Goal: Task Accomplishment & Management: Manage account settings

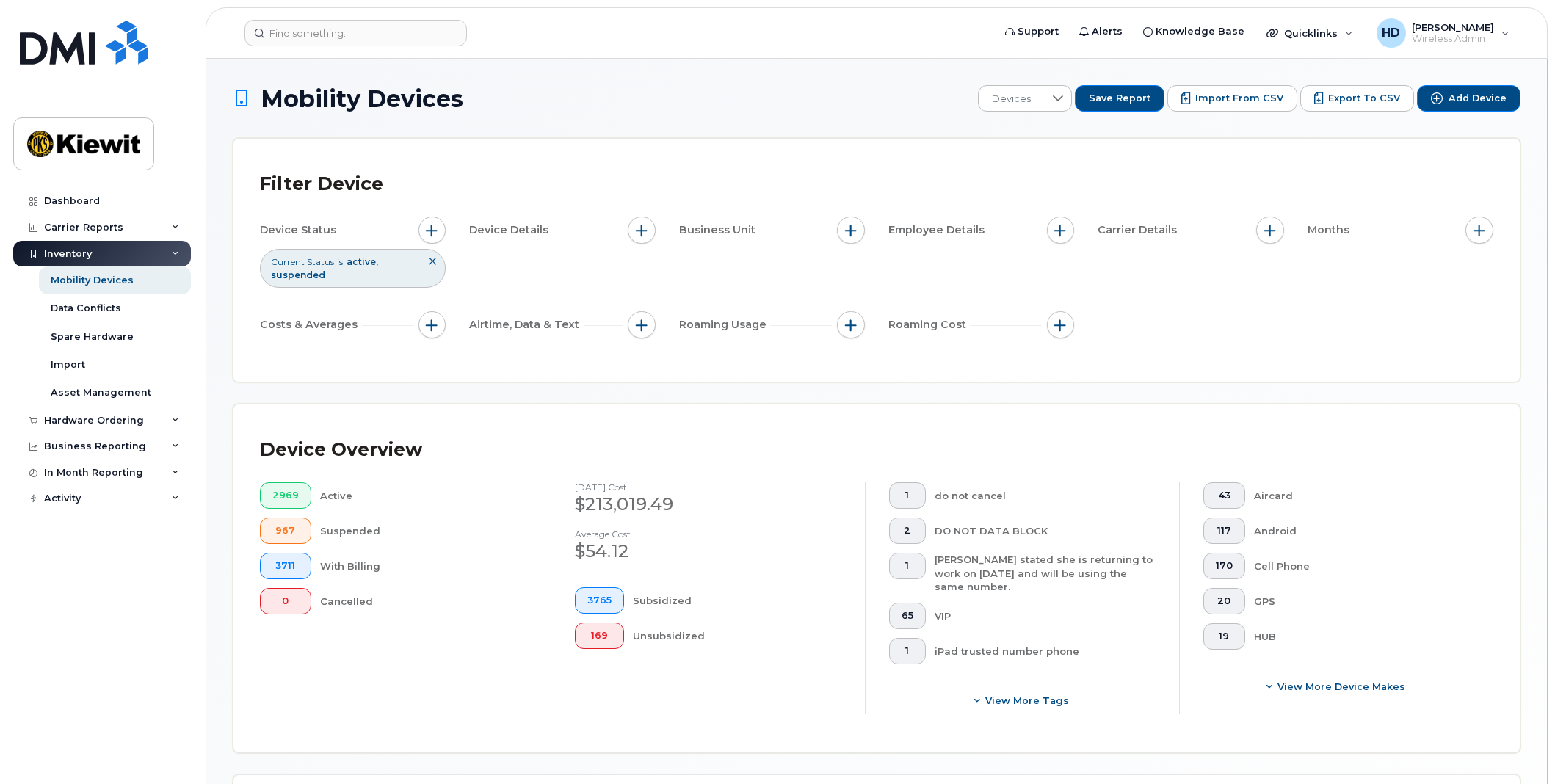
scroll to position [277, 0]
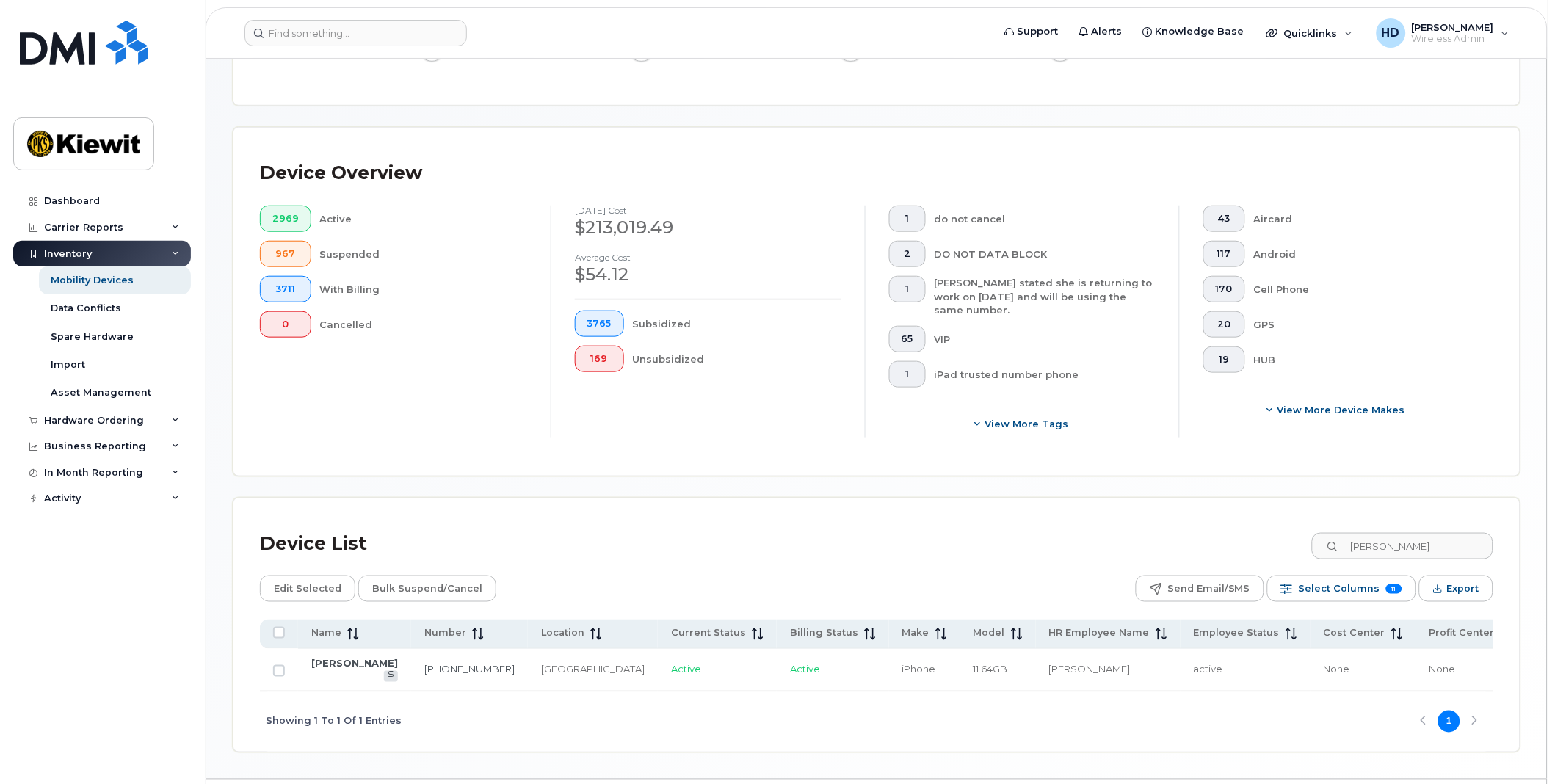
drag, startPoint x: 1412, startPoint y: 546, endPoint x: 1241, endPoint y: 551, distance: 171.1
click at [1241, 551] on div "Device List francis cler" at bounding box center [876, 544] width 1233 height 39
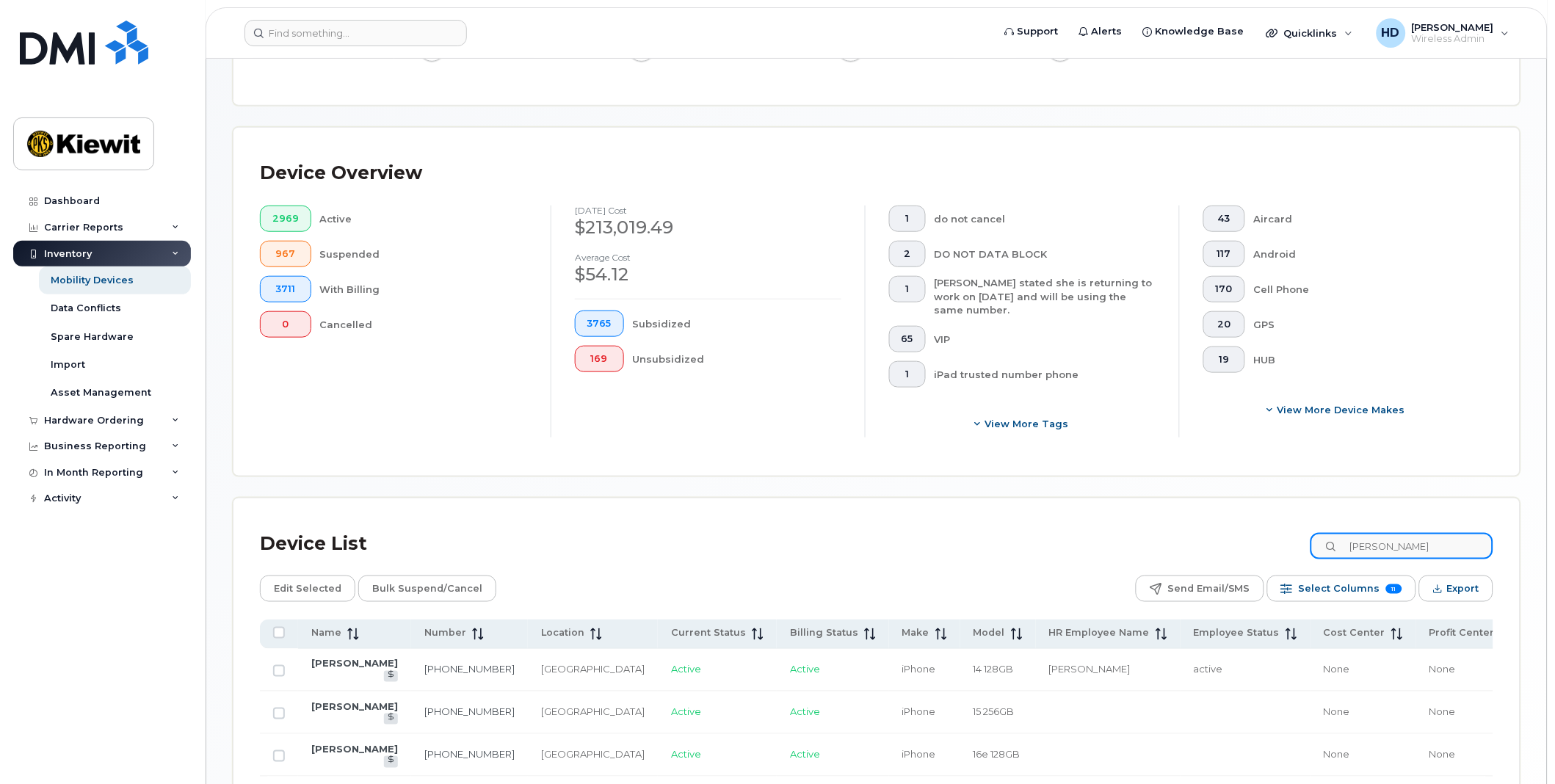
drag, startPoint x: 1399, startPoint y: 546, endPoint x: 1309, endPoint y: 537, distance: 90.4
click at [1309, 537] on div "Device List sylvie" at bounding box center [876, 544] width 1233 height 39
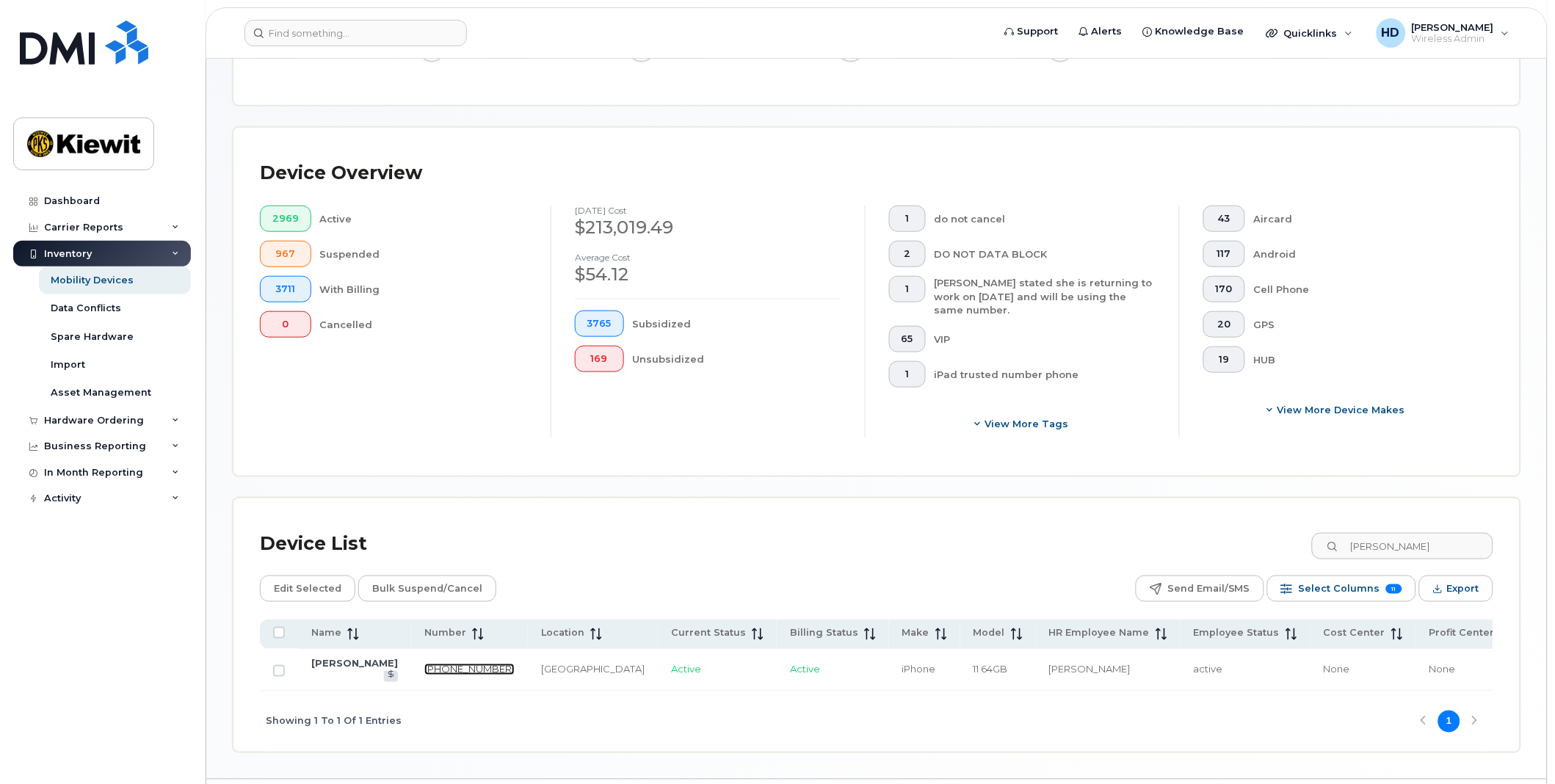
click at [424, 668] on link "343-551-4460" at bounding box center [469, 669] width 90 height 11
click at [1426, 551] on input "yan mer" at bounding box center [1402, 546] width 183 height 26
click at [424, 667] on link "604-347-9568" at bounding box center [469, 669] width 90 height 11
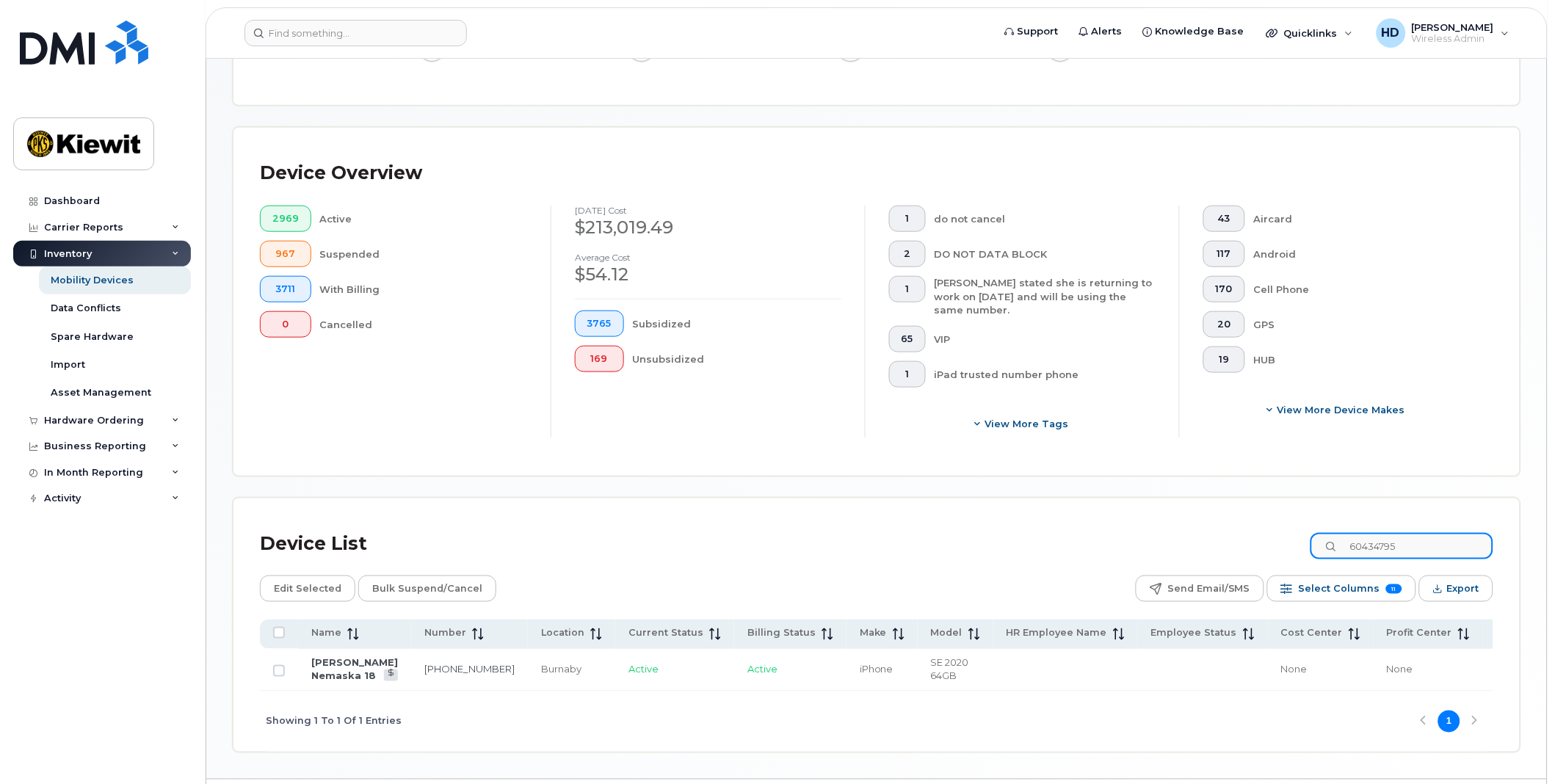
drag, startPoint x: 1439, startPoint y: 551, endPoint x: 1127, endPoint y: 548, distance: 312.0
click at [1127, 548] on div "Device List 60434795" at bounding box center [876, 544] width 1233 height 39
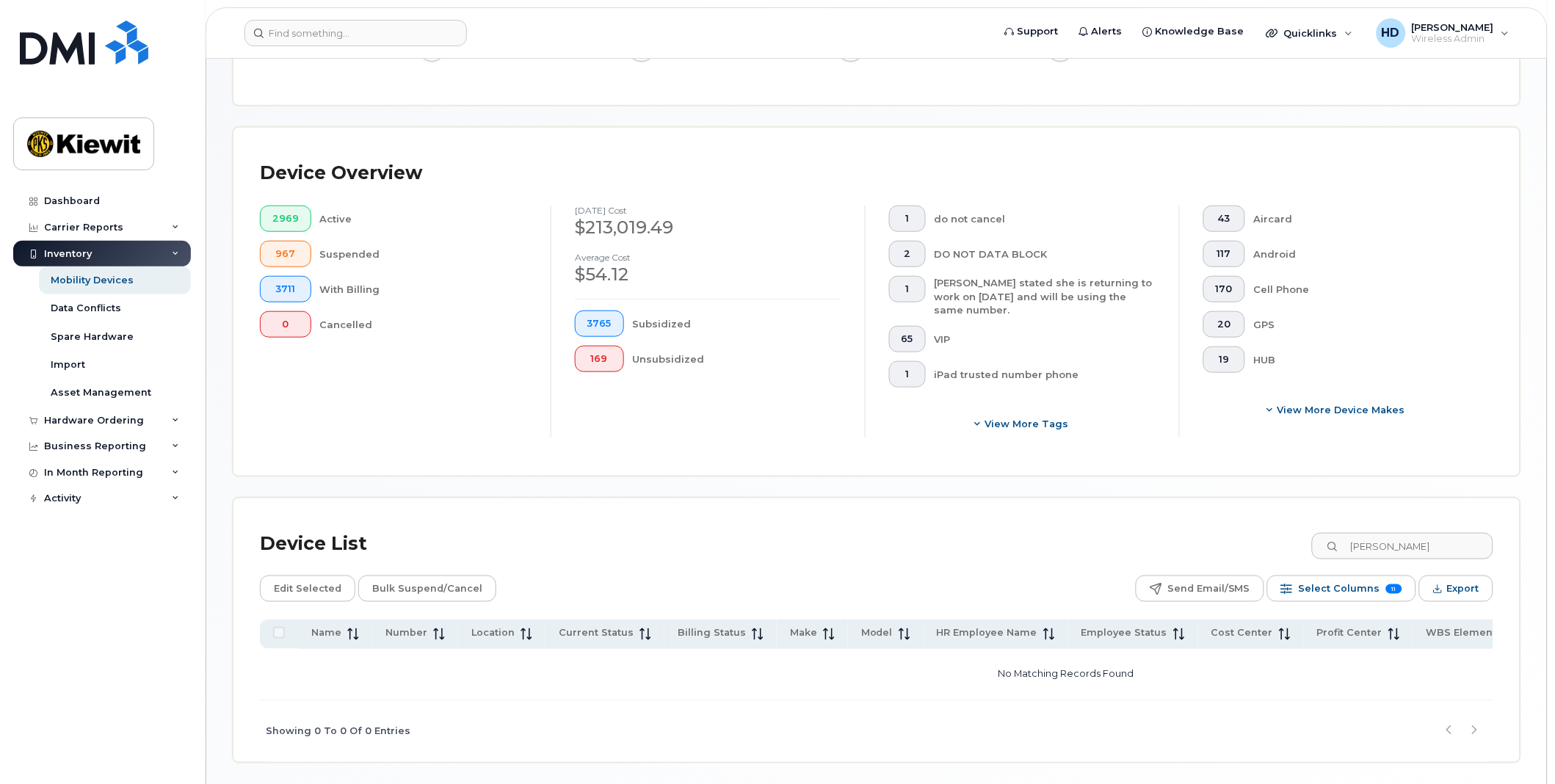
click at [1231, 532] on div "Device List jacues lafo" at bounding box center [876, 544] width 1233 height 39
click at [1426, 547] on input "jacues lafo" at bounding box center [1402, 546] width 183 height 26
click at [424, 669] on link "778-847-6851" at bounding box center [469, 669] width 90 height 11
click at [424, 666] on link "778-847-6851" at bounding box center [469, 669] width 90 height 11
click at [817, 334] on div "Subsidized" at bounding box center [737, 324] width 209 height 26
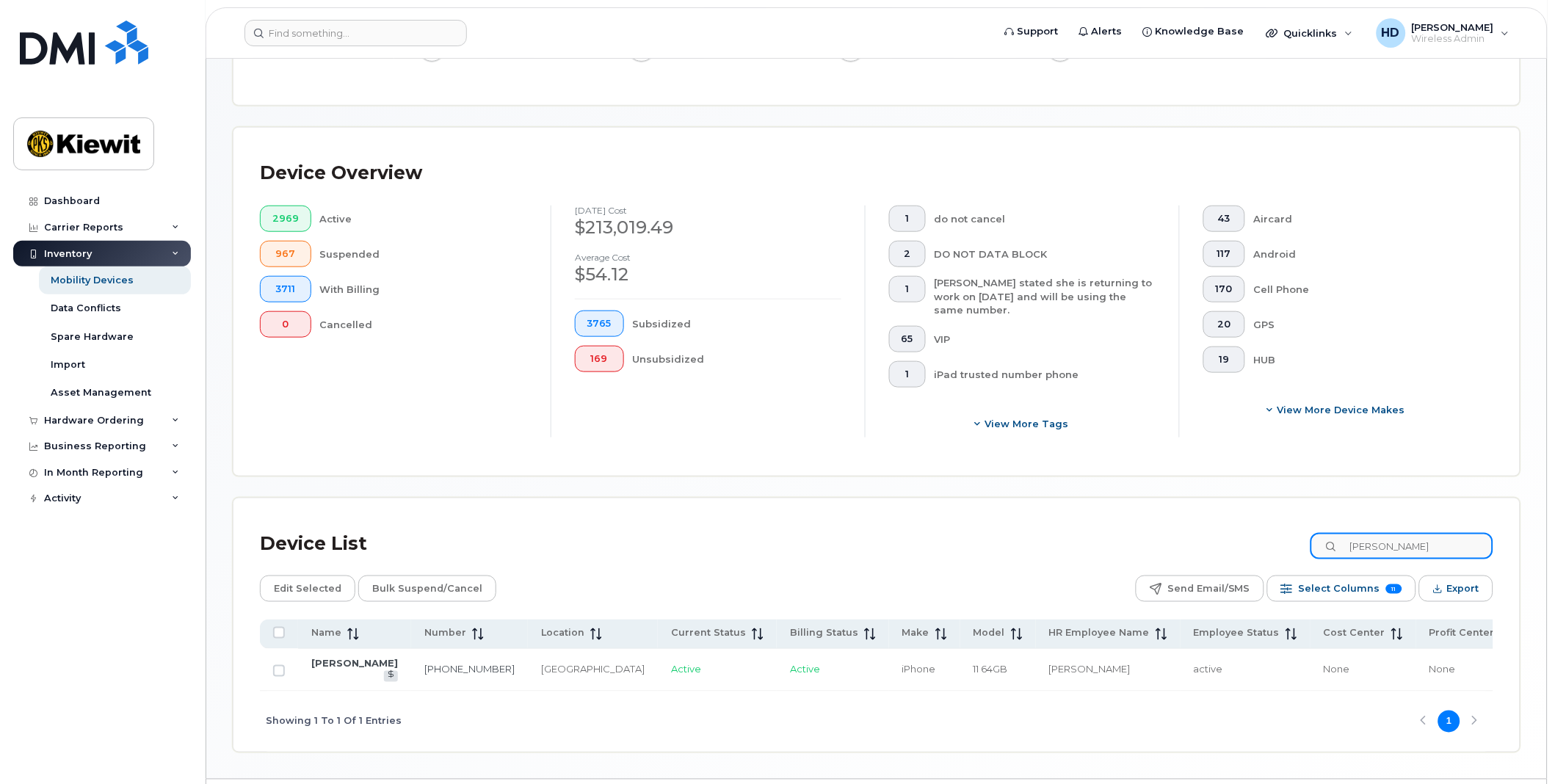
click at [1438, 547] on input "jacques laf" at bounding box center [1402, 546] width 183 height 26
click at [98, 276] on div "Mobility Devices" at bounding box center [92, 280] width 83 height 13
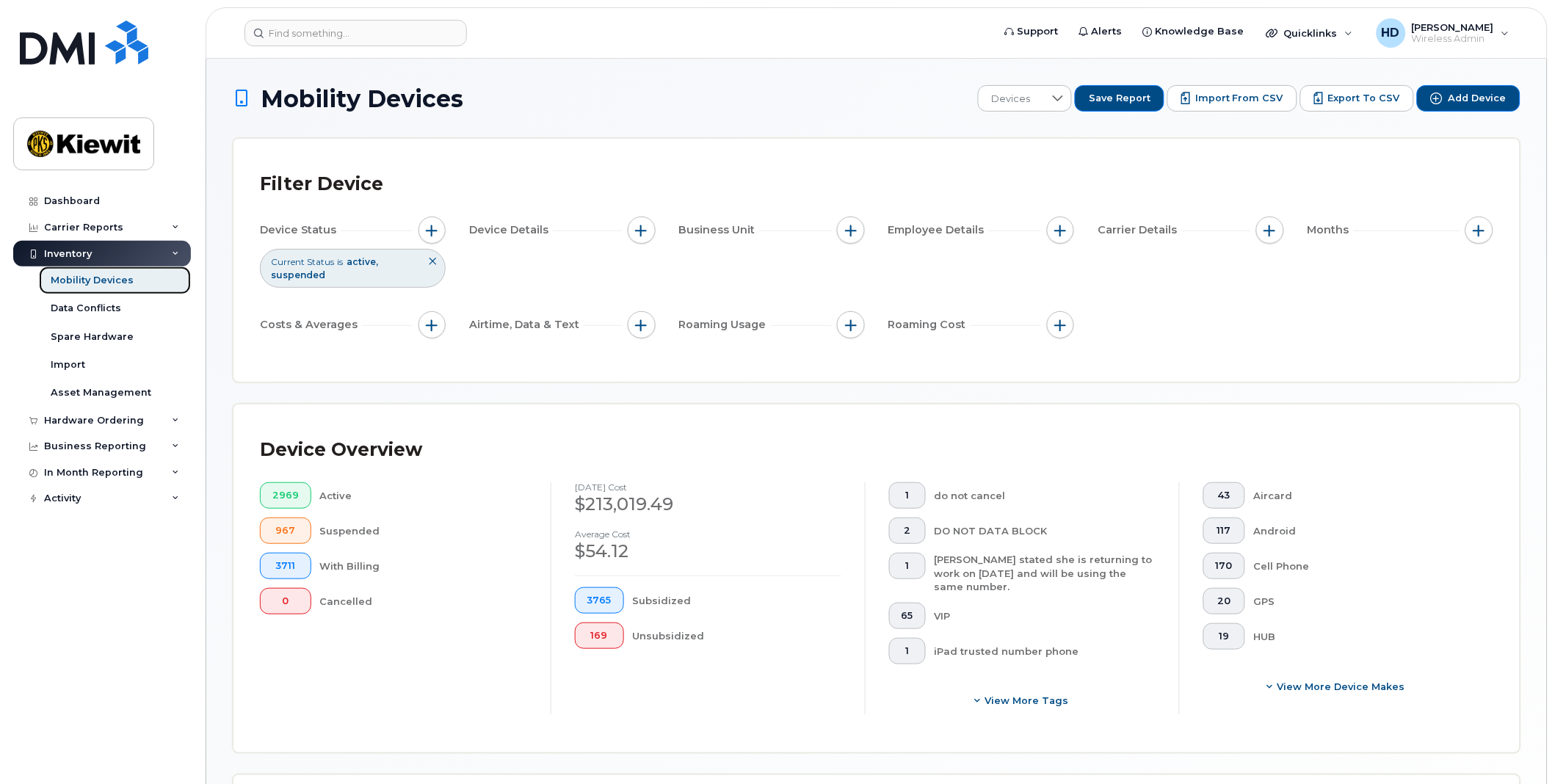
click at [98, 276] on div "Mobility Devices" at bounding box center [92, 280] width 83 height 13
click at [113, 283] on div "Mobility Devices" at bounding box center [92, 280] width 83 height 13
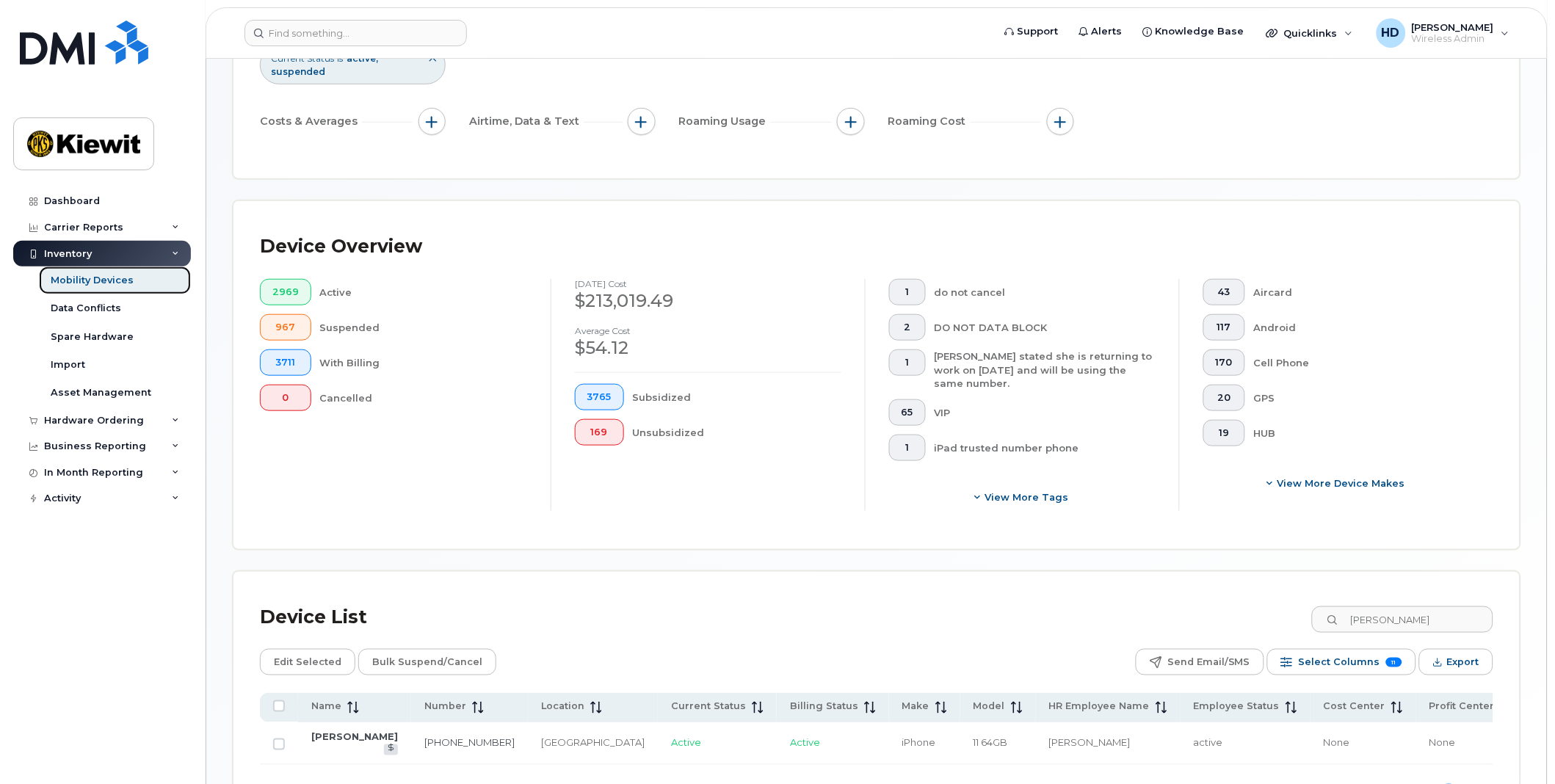
scroll to position [265, 0]
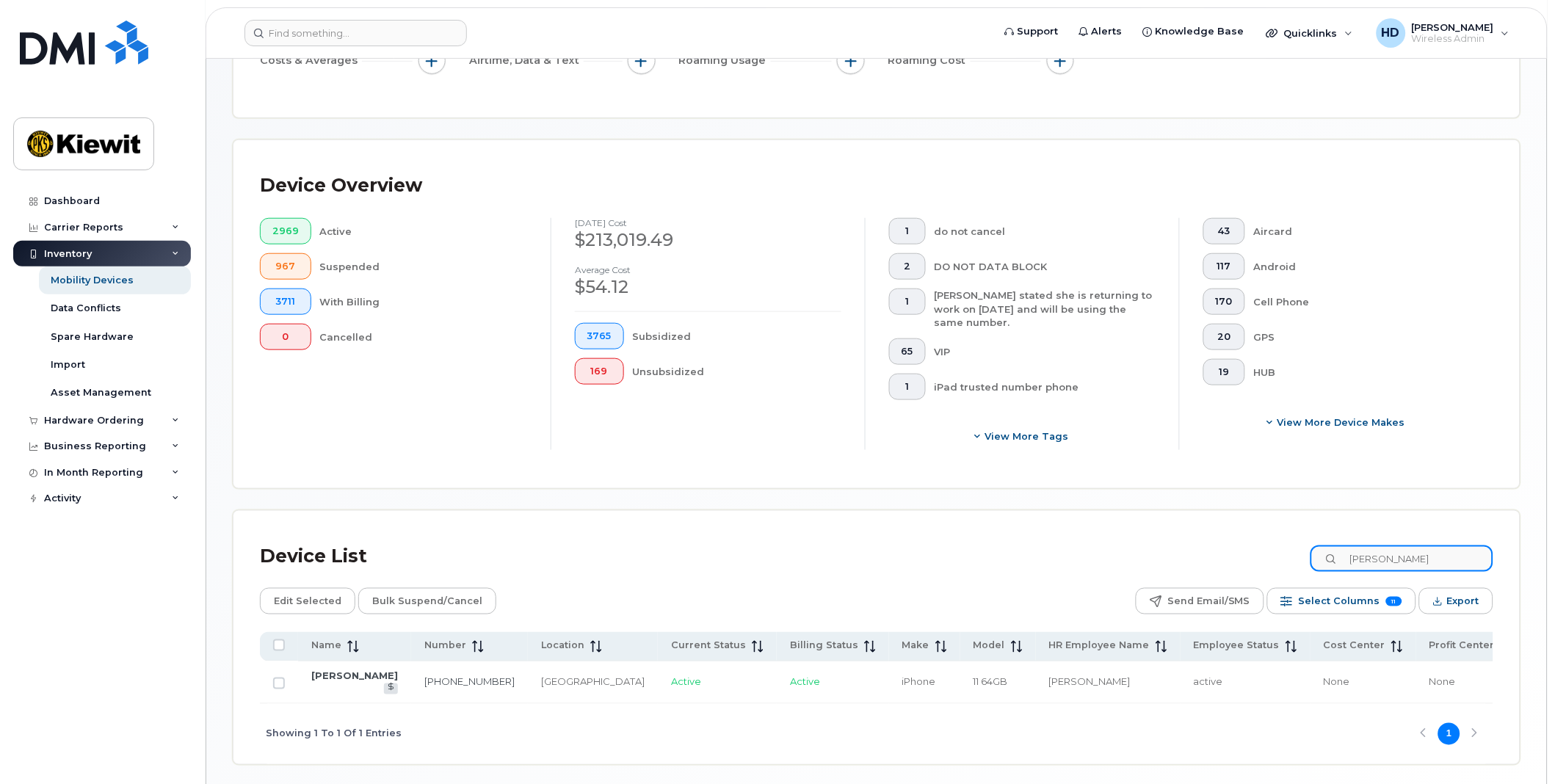
click at [1442, 563] on input "jacques laf" at bounding box center [1402, 559] width 183 height 26
type input "j"
click at [1442, 563] on input at bounding box center [1402, 559] width 183 height 26
type input "j"
type input "3435514460"
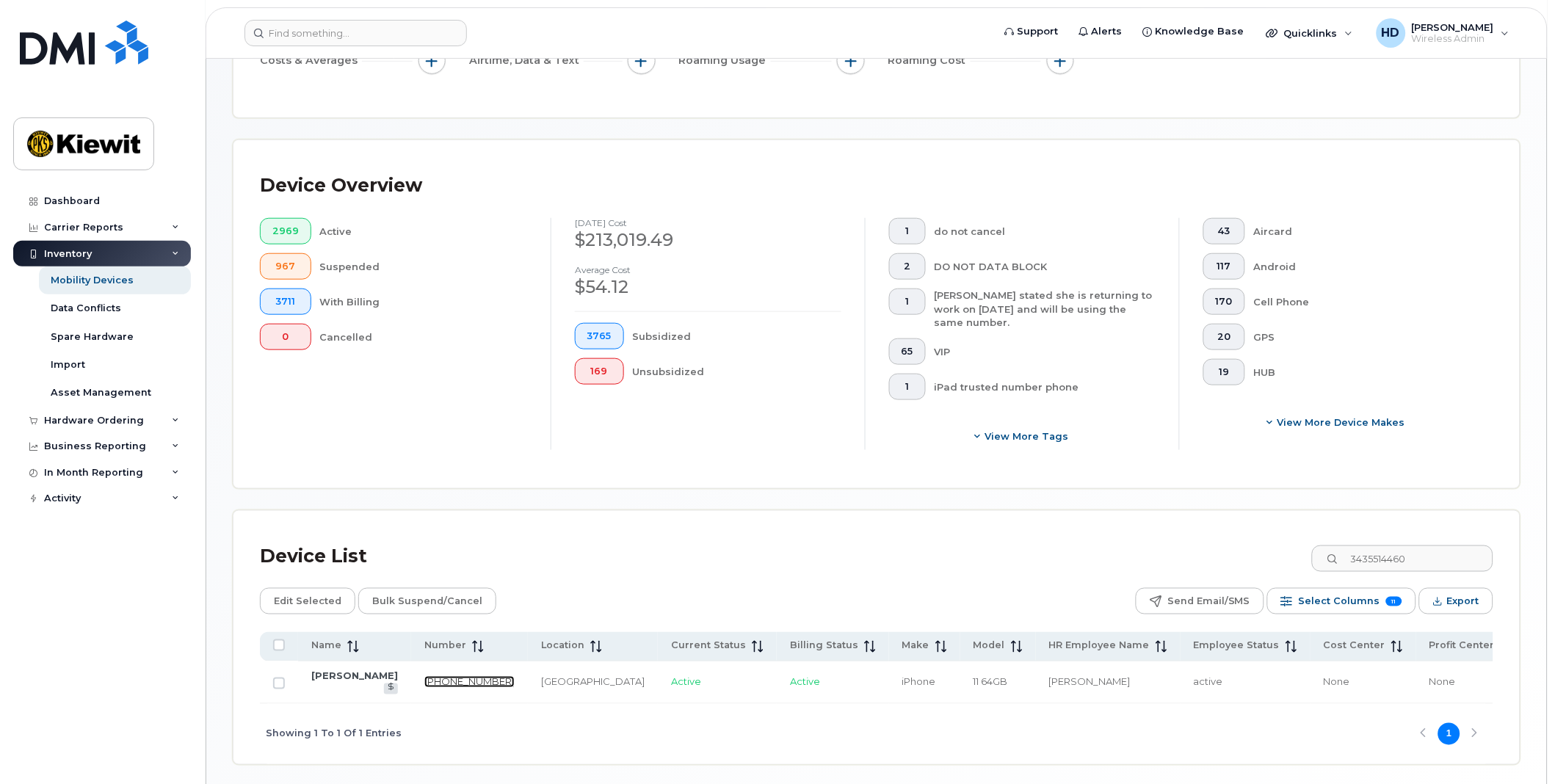
click at [424, 680] on link "343-551-4460" at bounding box center [469, 682] width 90 height 11
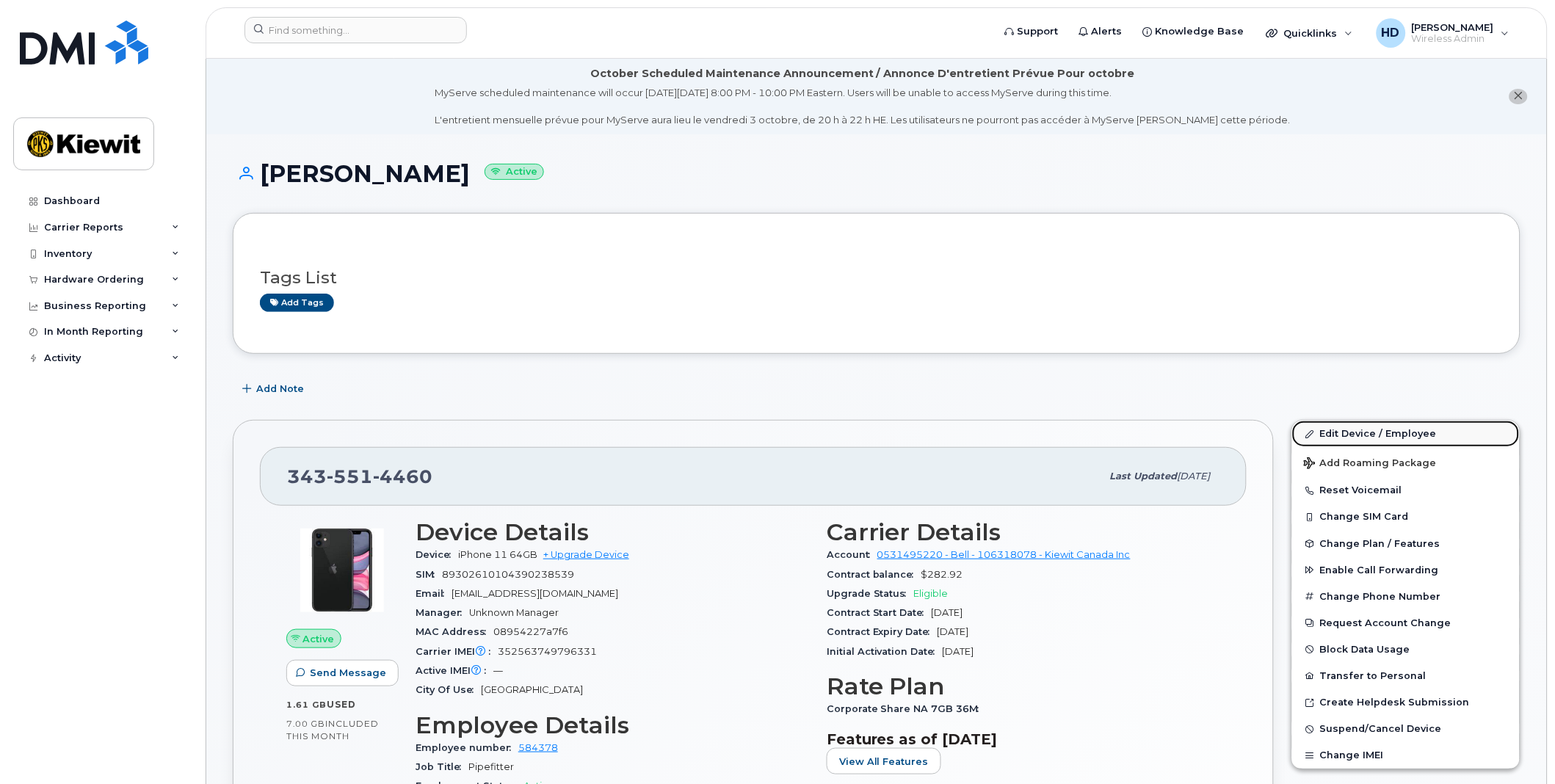
click at [1378, 433] on link "Edit Device / Employee" at bounding box center [1406, 433] width 228 height 26
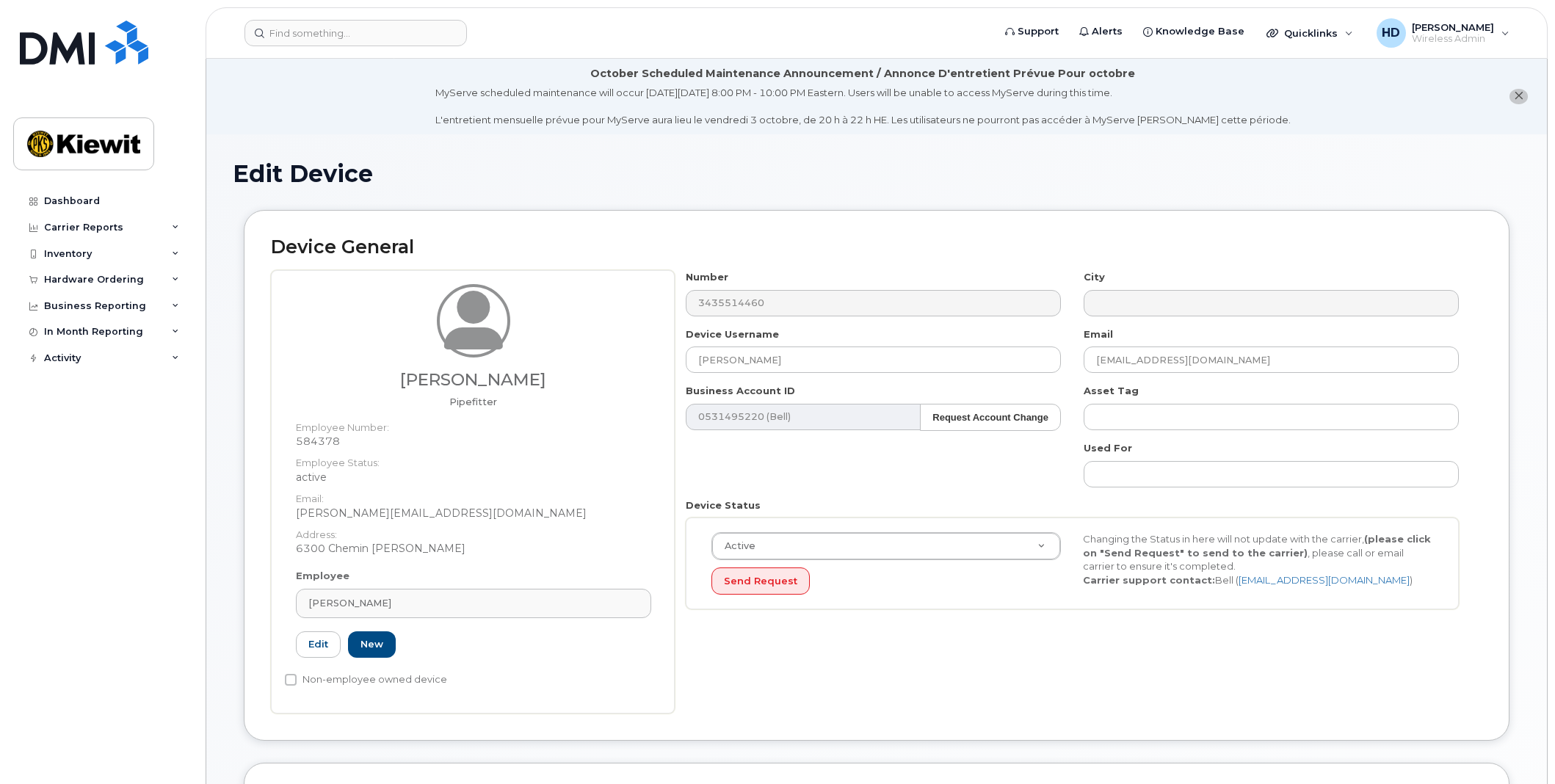
select select "14059"
click at [465, 602] on div "[PERSON_NAME]" at bounding box center [473, 603] width 330 height 14
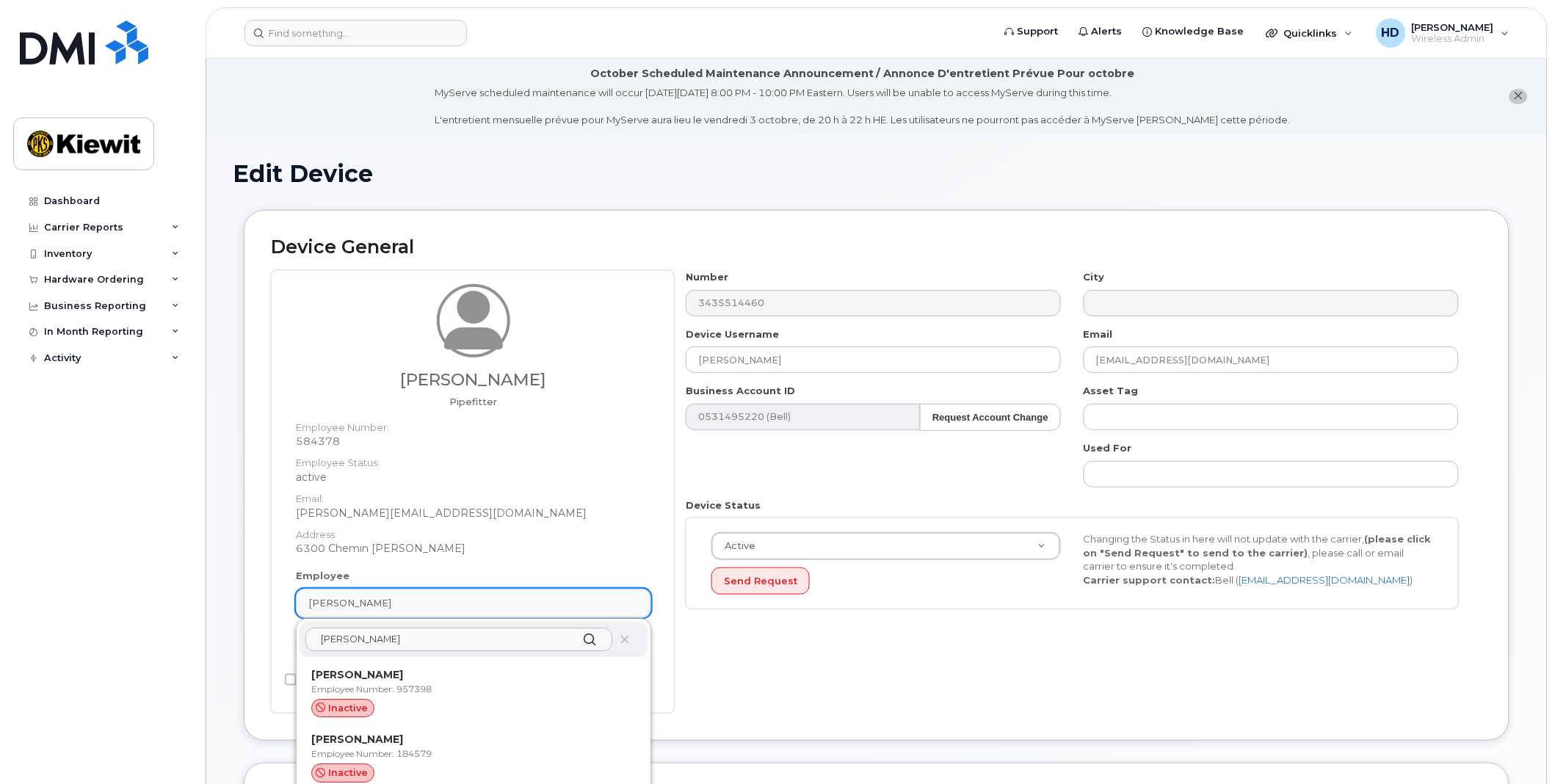
type input "jacques lafo"
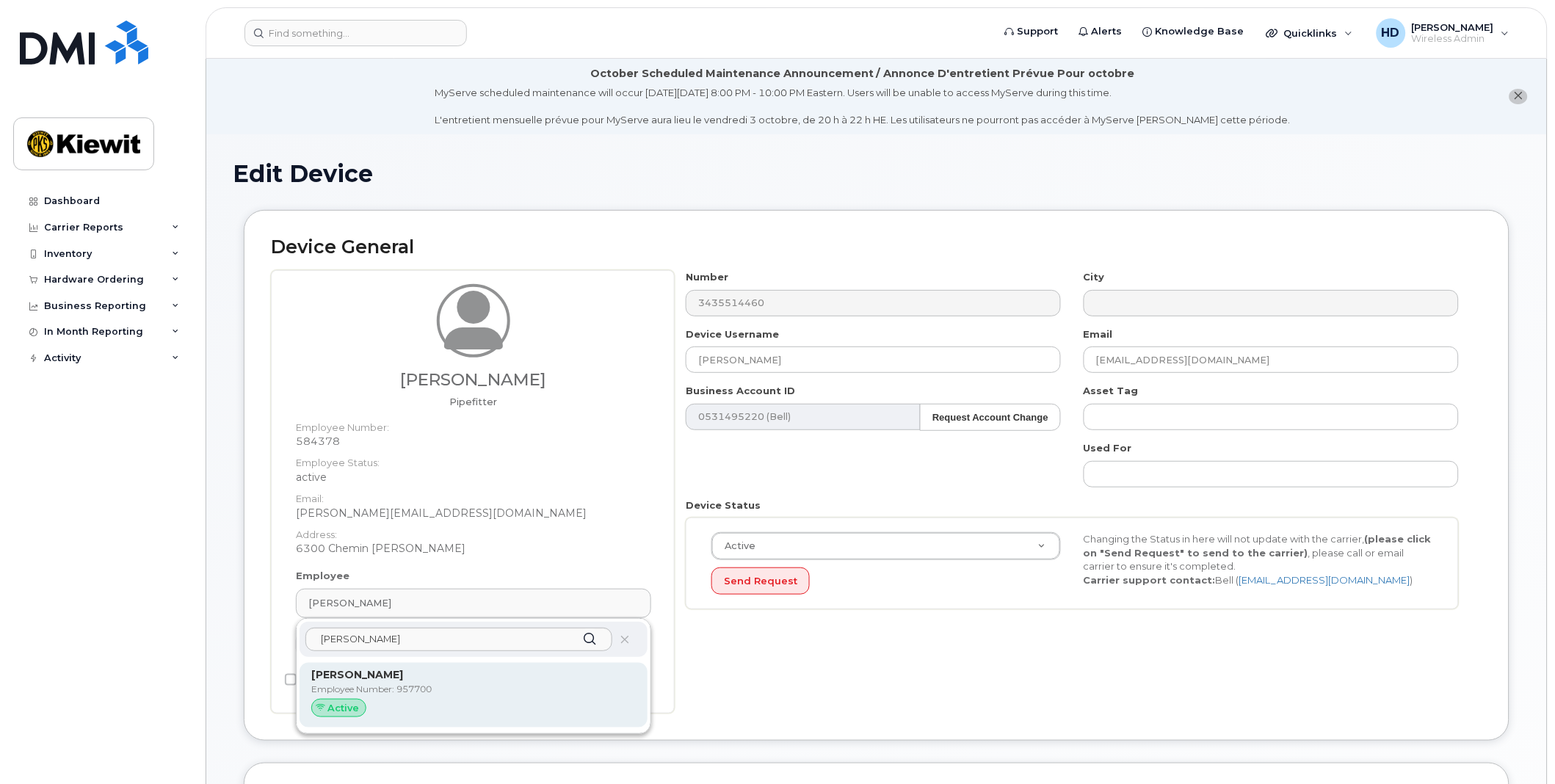
click at [431, 680] on p "[PERSON_NAME]" at bounding box center [474, 675] width 324 height 16
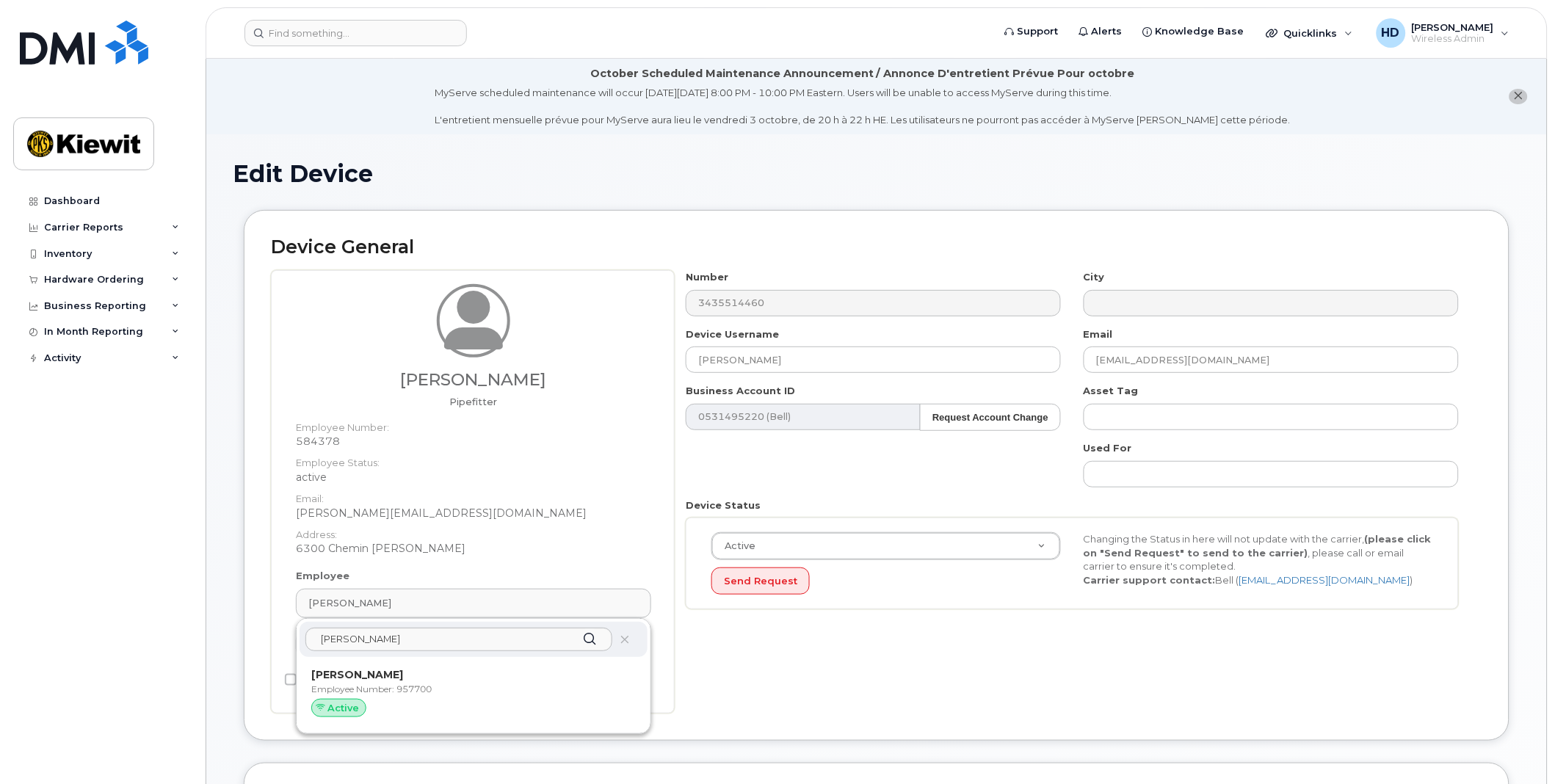
type input "957700"
type input "[PERSON_NAME]"
type input "[PERSON_NAME][EMAIL_ADDRESS][PERSON_NAME][PERSON_NAME][DOMAIN_NAME]"
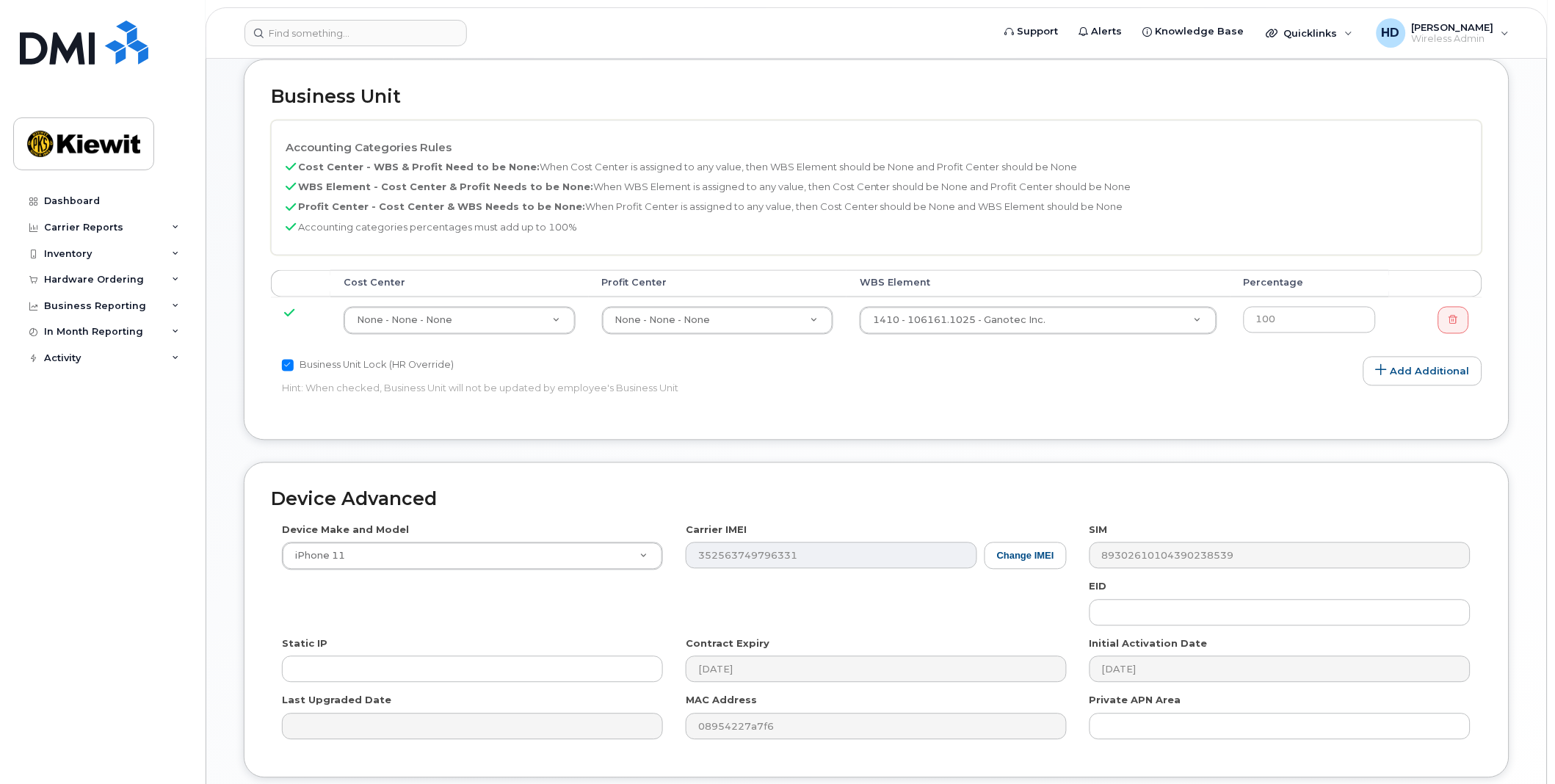
scroll to position [788, 0]
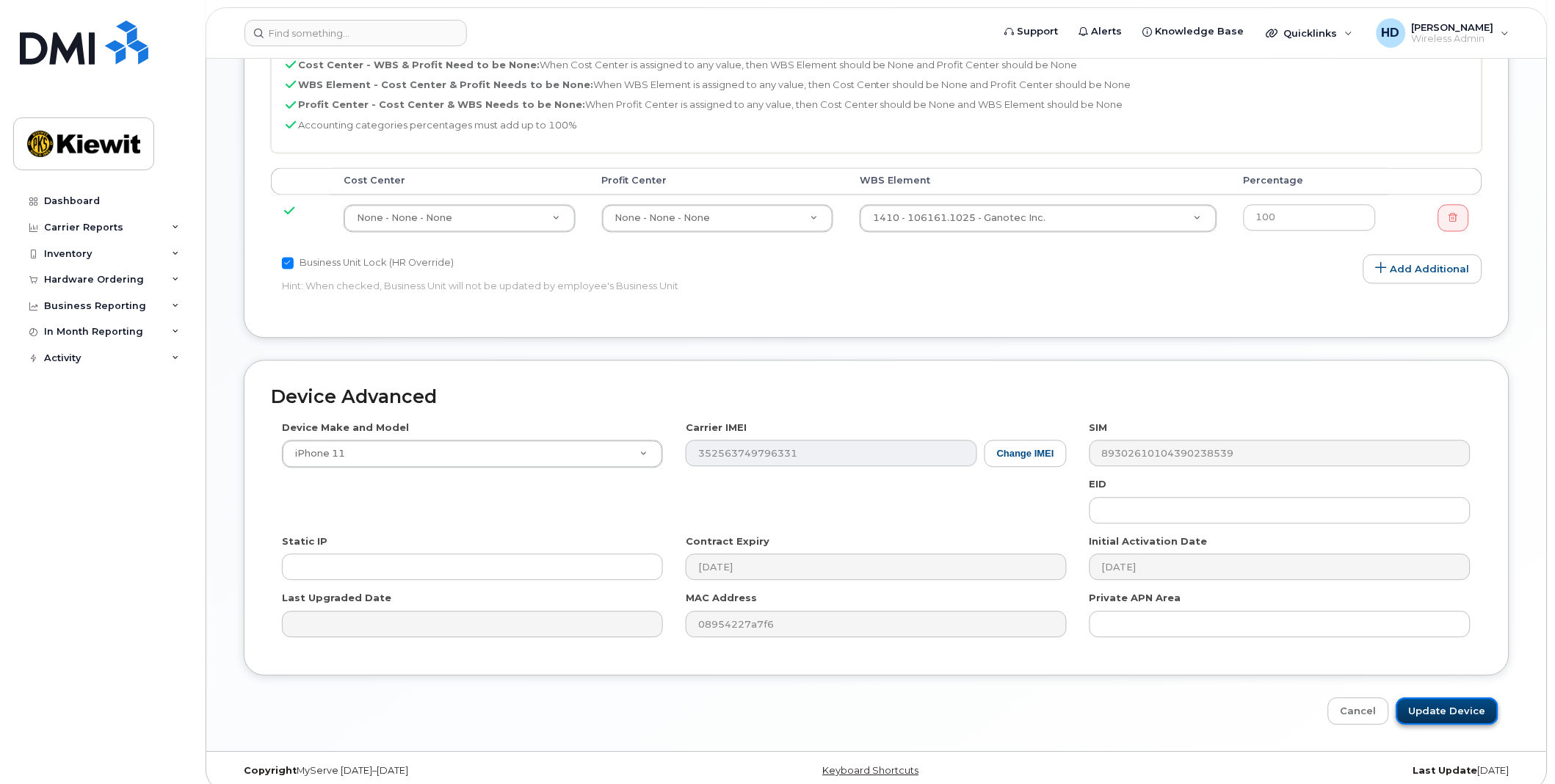
click at [1470, 698] on input "Update Device" at bounding box center [1447, 711] width 102 height 27
type input "Saving..."
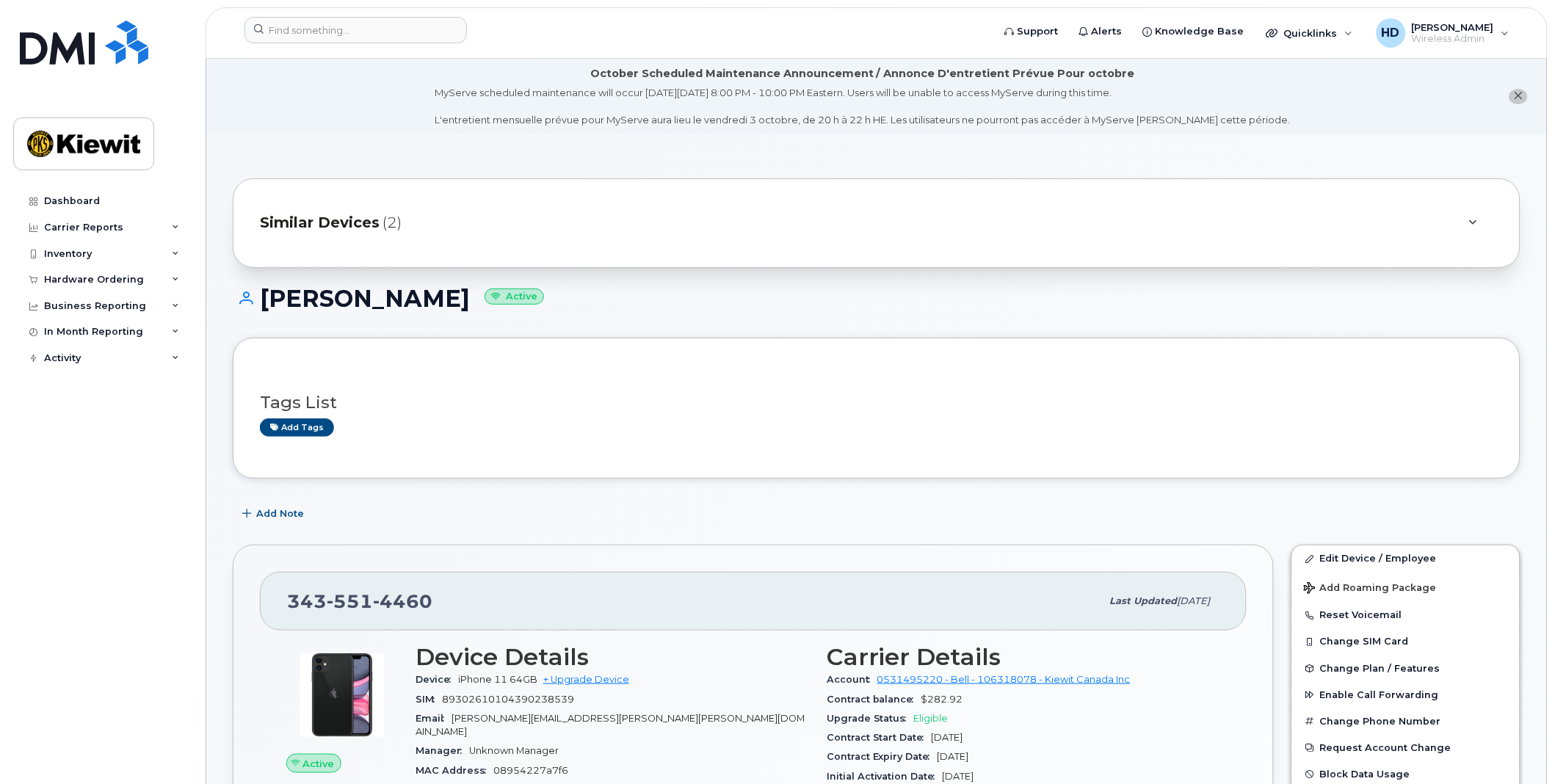
click at [1471, 215] on div at bounding box center [1473, 224] width 18 height 18
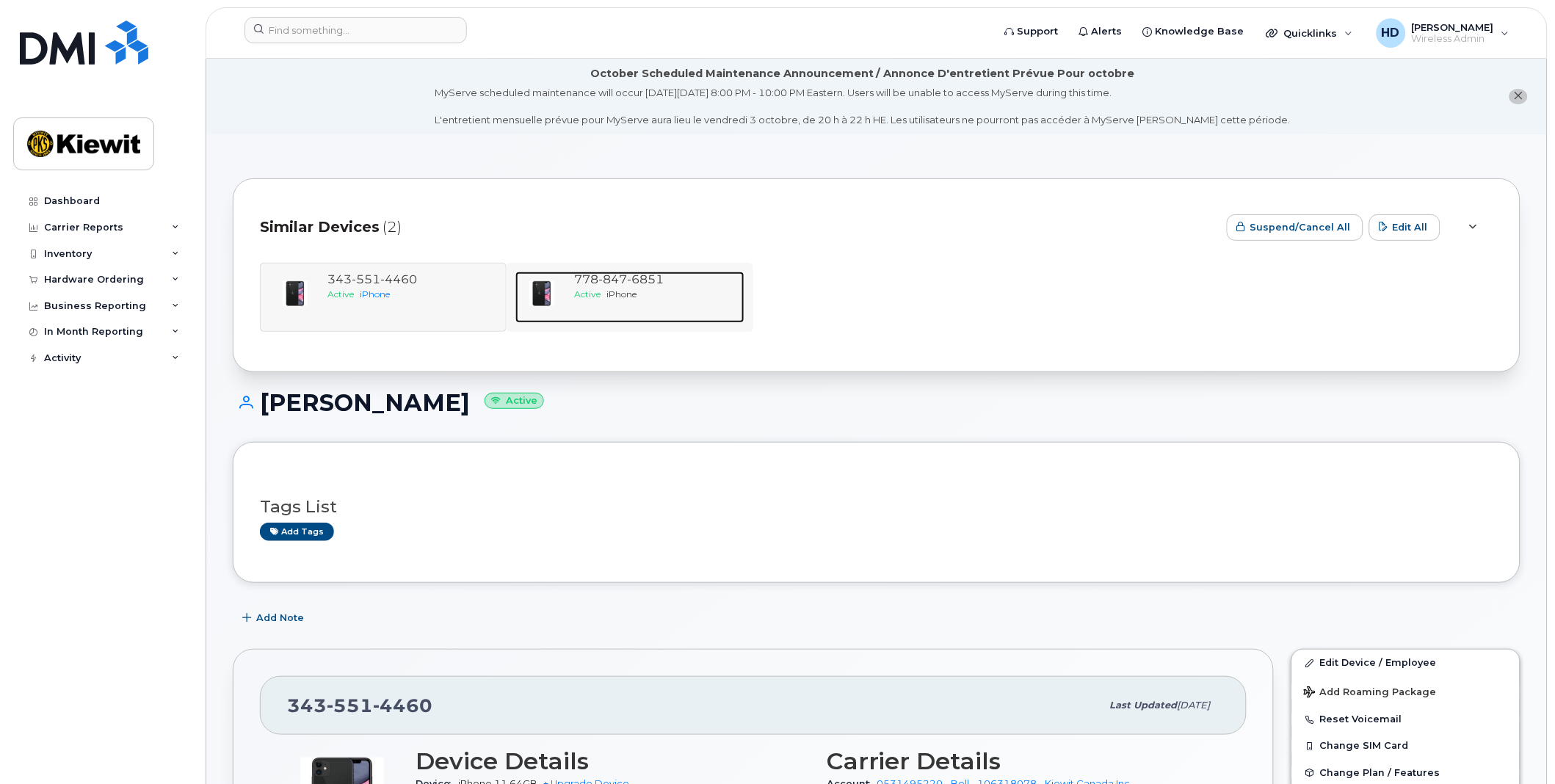
click at [628, 281] on span "6851" at bounding box center [645, 279] width 37 height 14
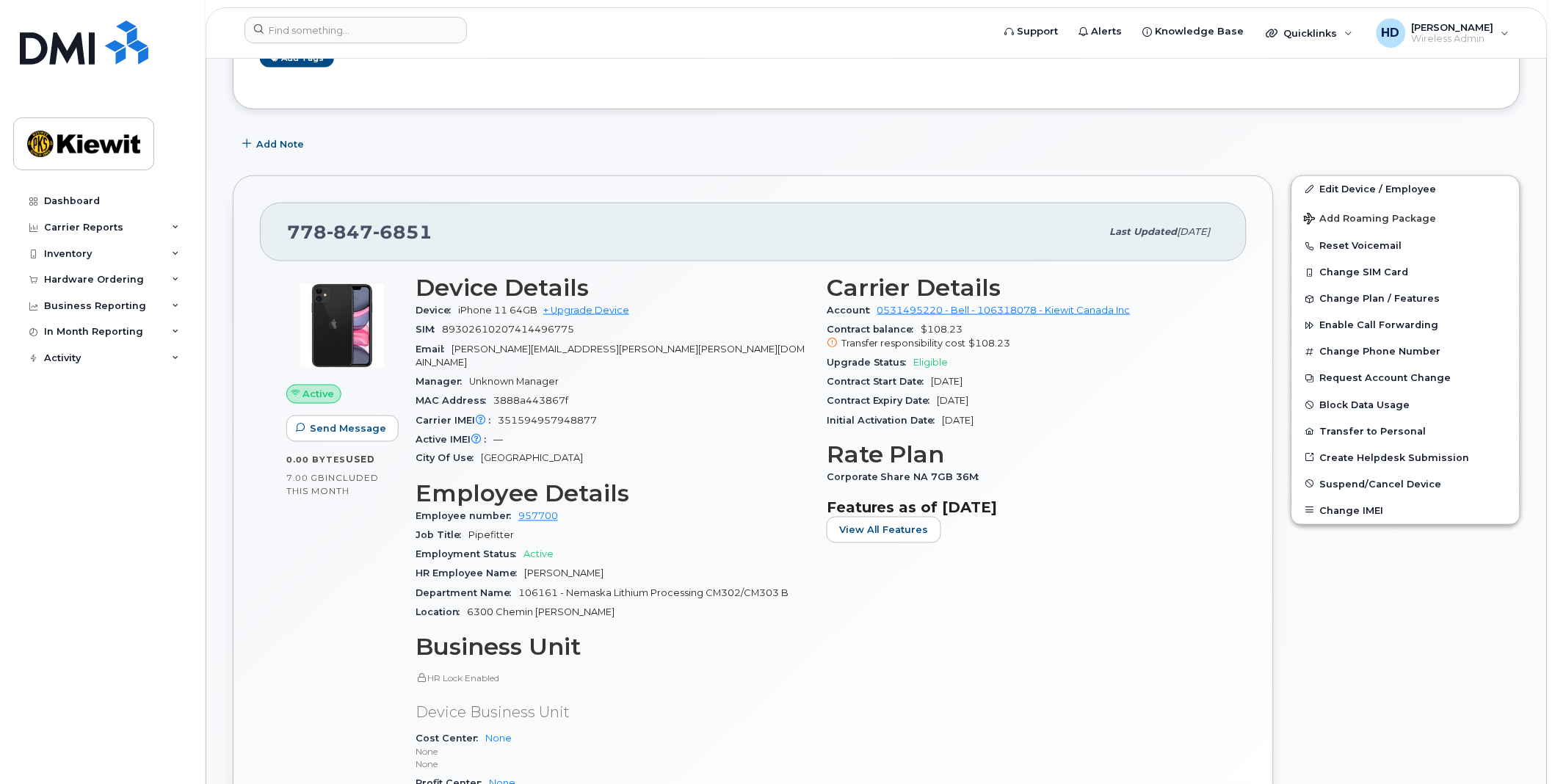
scroll to position [428, 0]
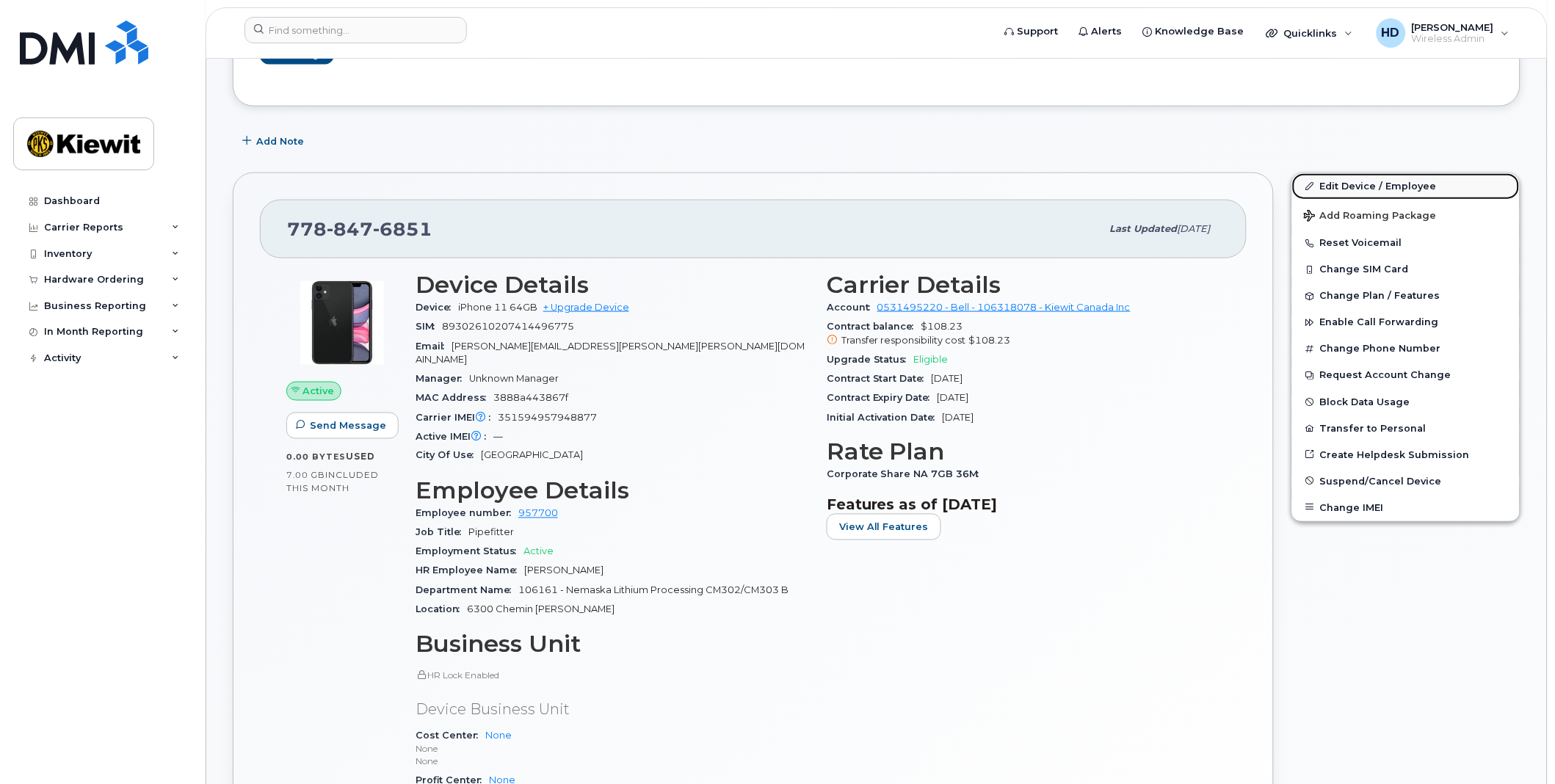
click at [1381, 178] on link "Edit Device / Employee" at bounding box center [1406, 186] width 228 height 26
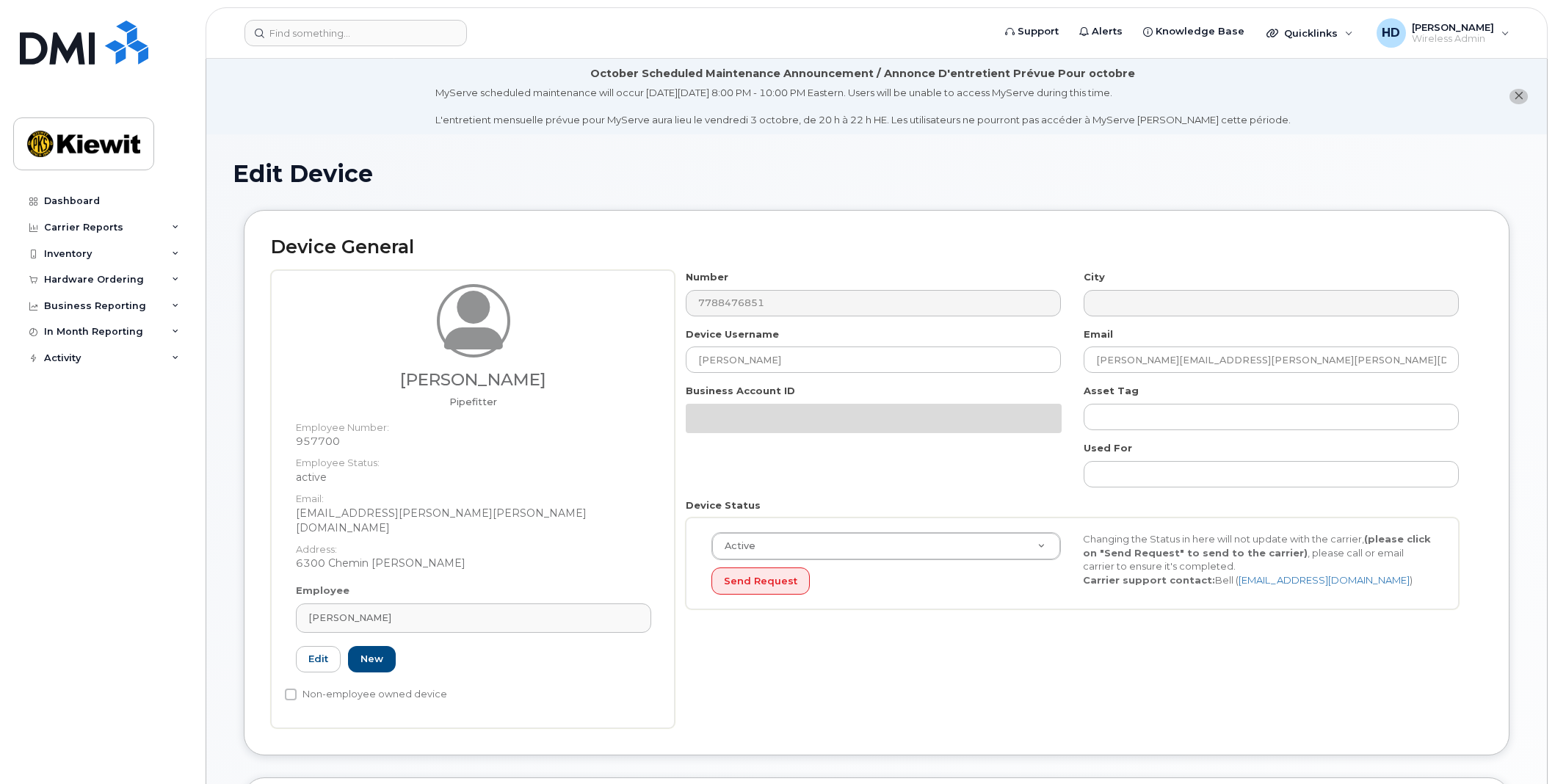
select select "14059"
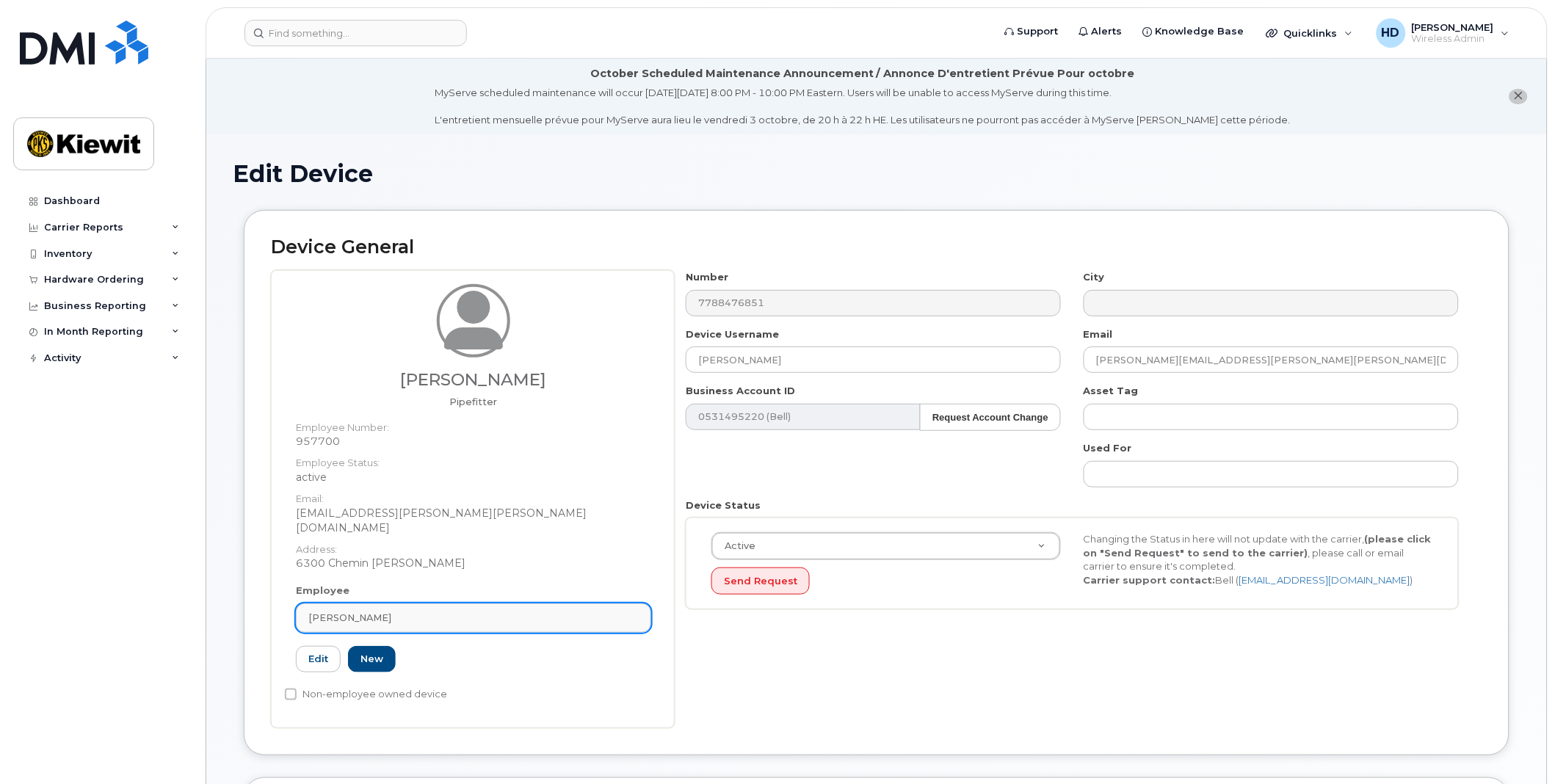
click at [426, 611] on div "[PERSON_NAME]" at bounding box center [473, 618] width 330 height 14
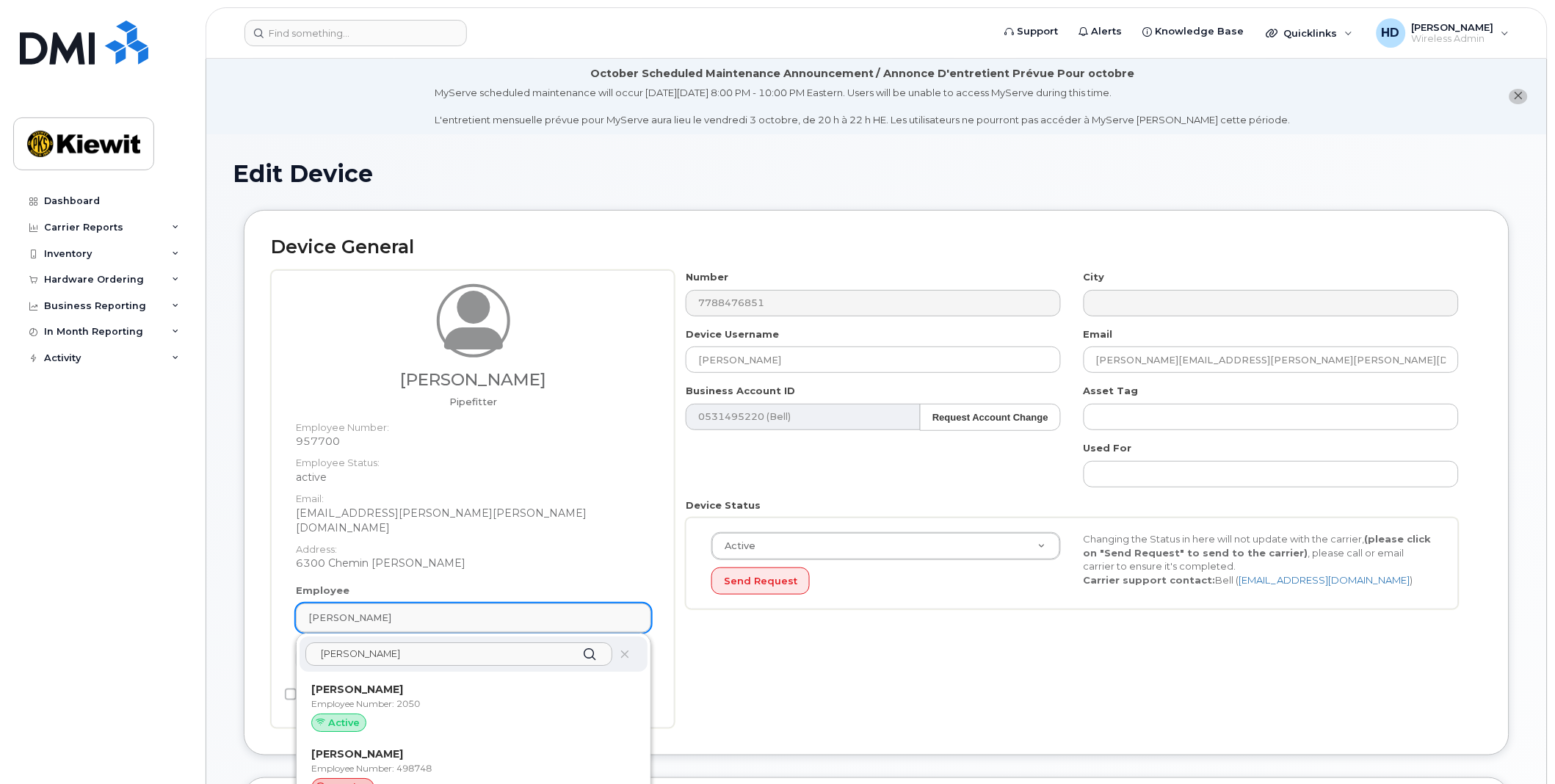
type input "yan mercier"
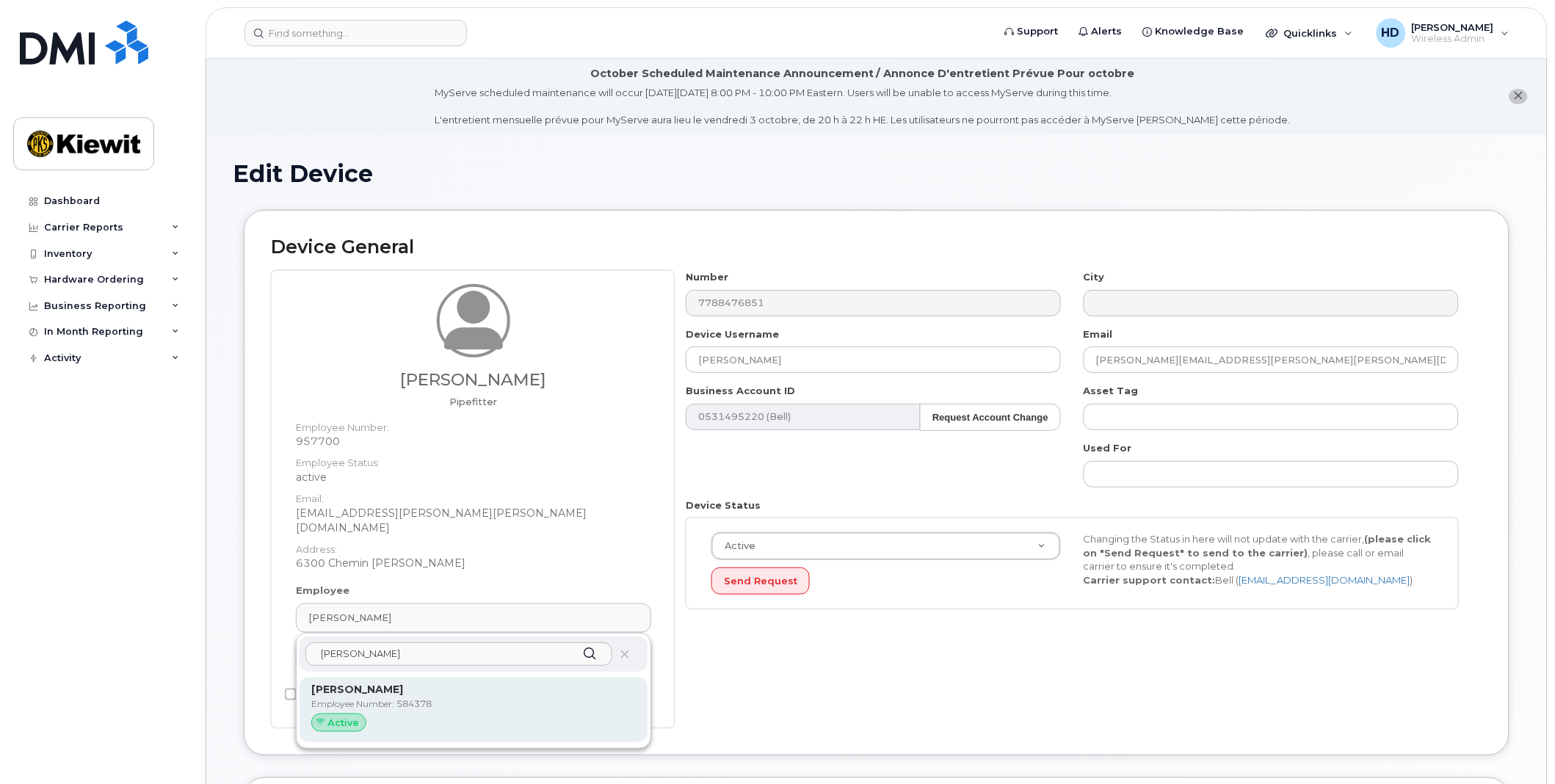
click at [388, 697] on p "Employee Number: 584378" at bounding box center [474, 704] width 324 height 13
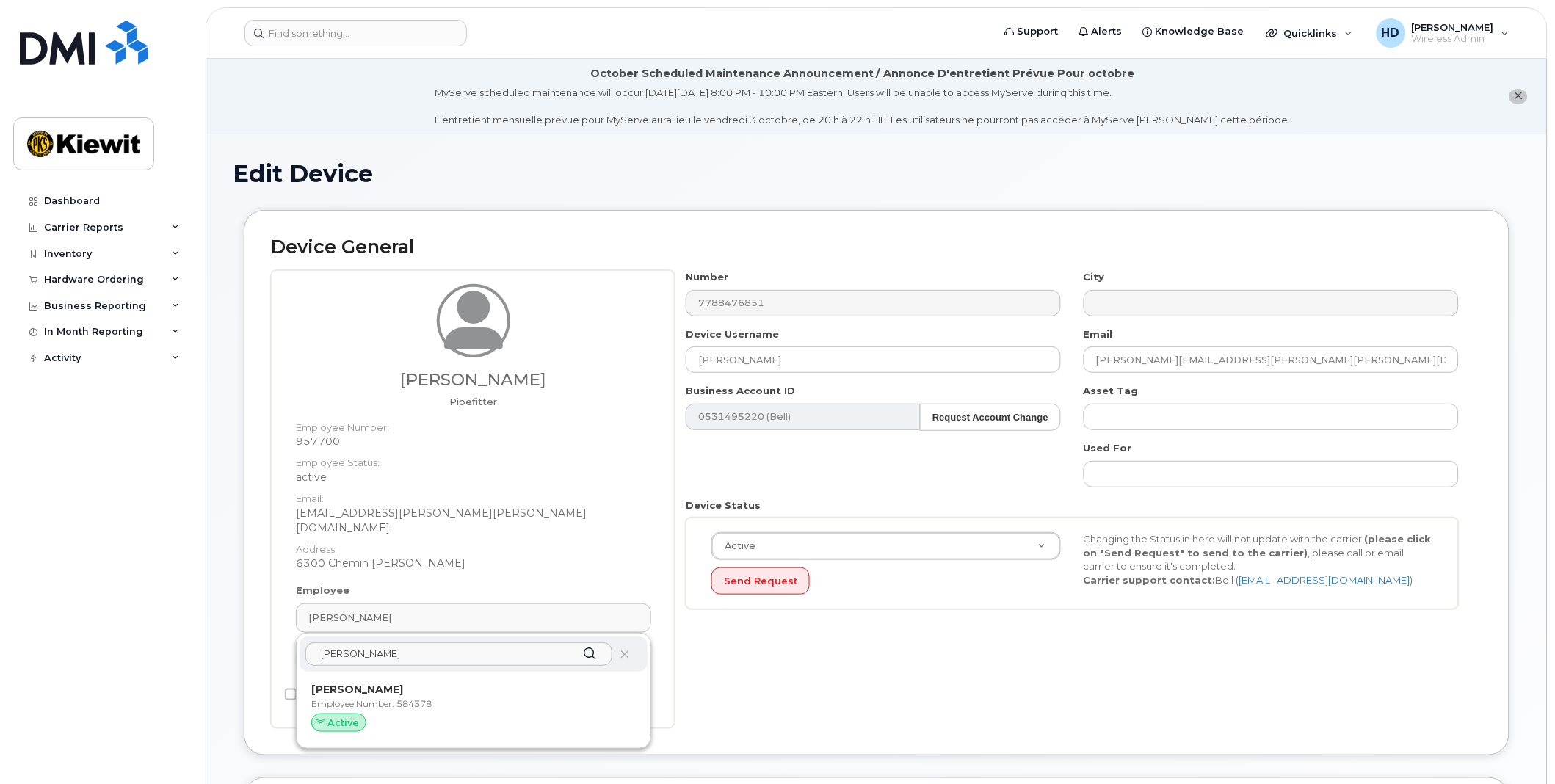
type input "584378"
type input "[PERSON_NAME]"
type input "yan.mercier@ganotec.com"
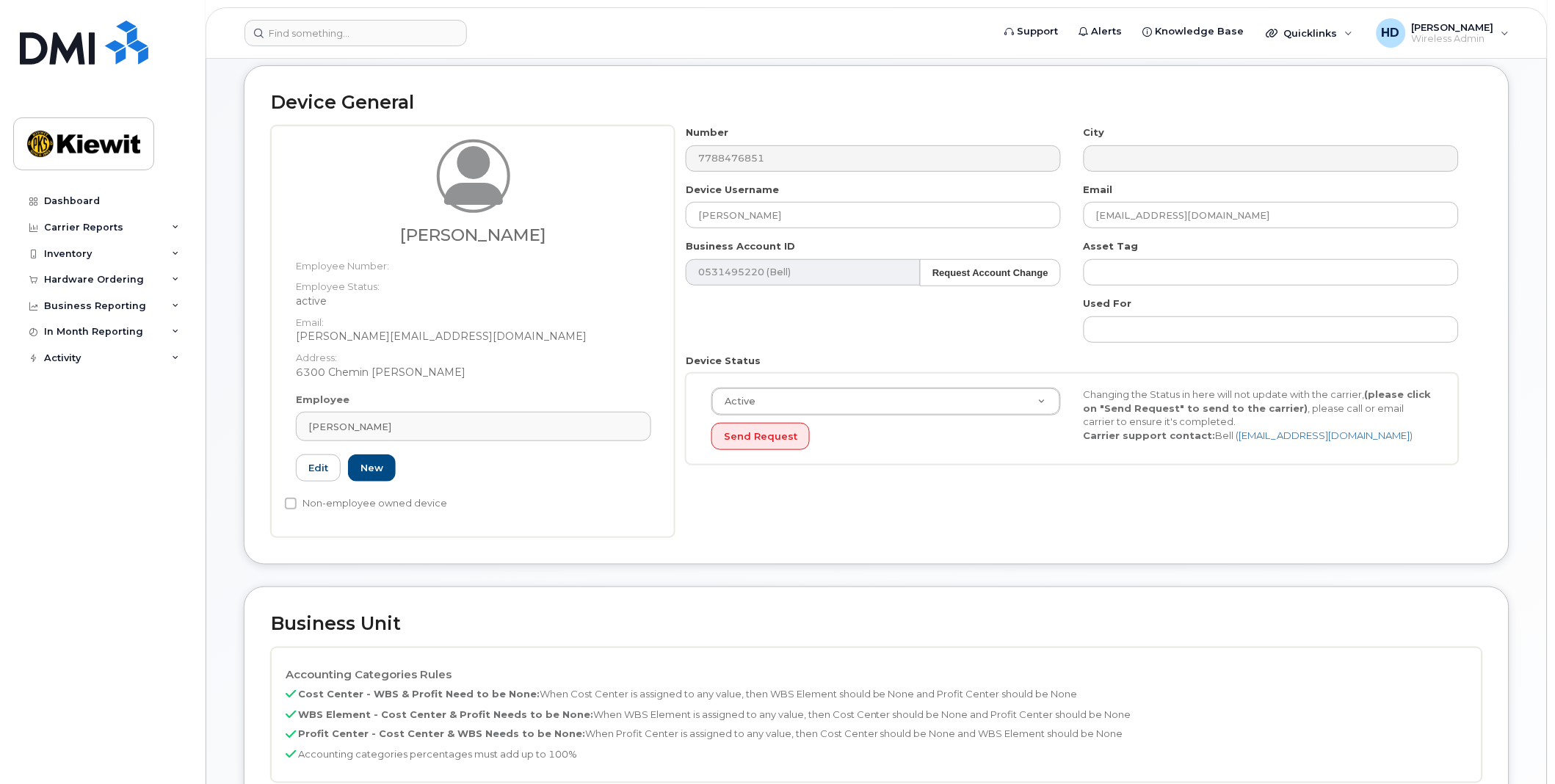
scroll to position [788, 0]
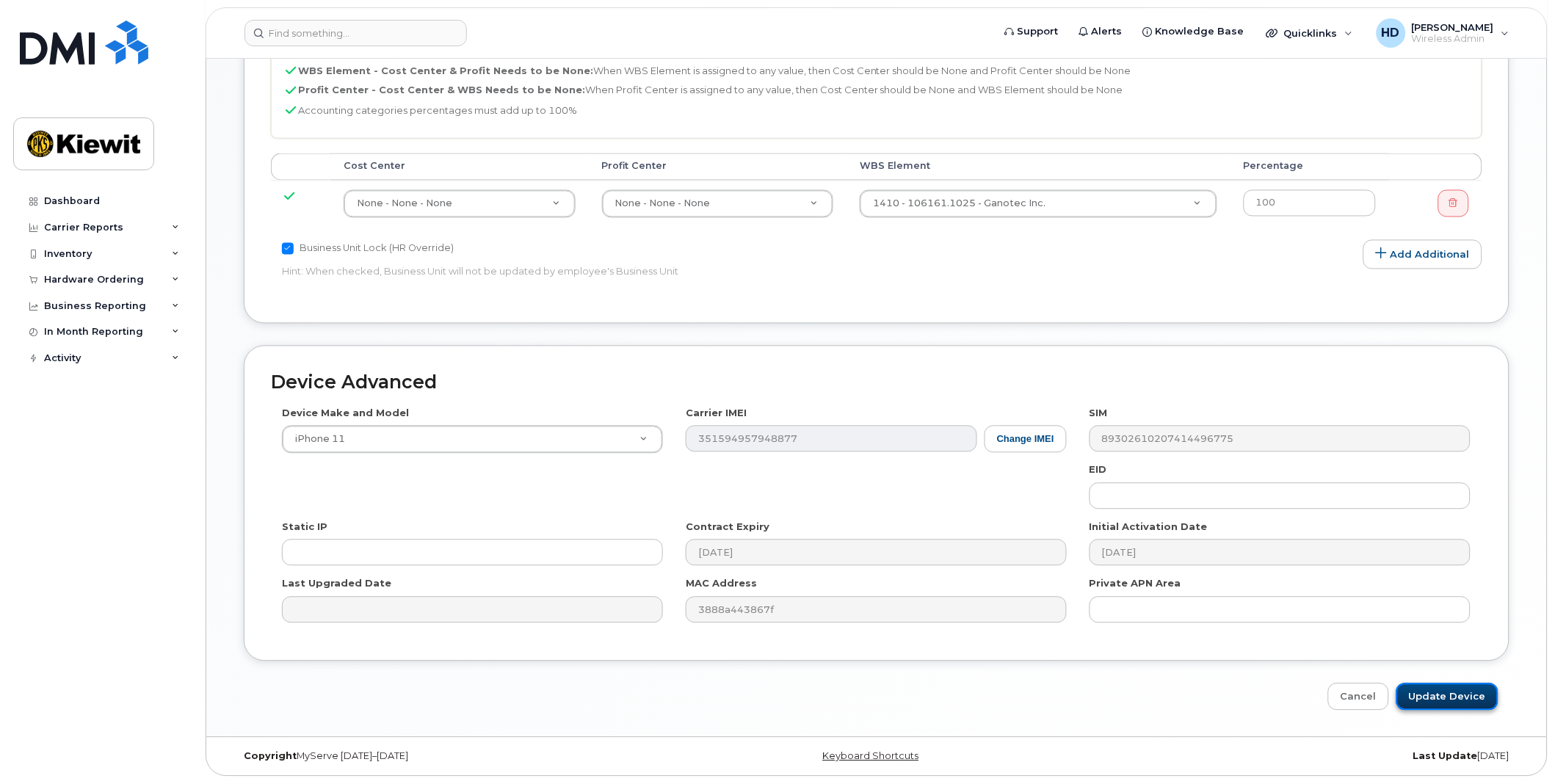
click at [1449, 690] on input "Update Device" at bounding box center [1447, 696] width 102 height 27
type input "Saving..."
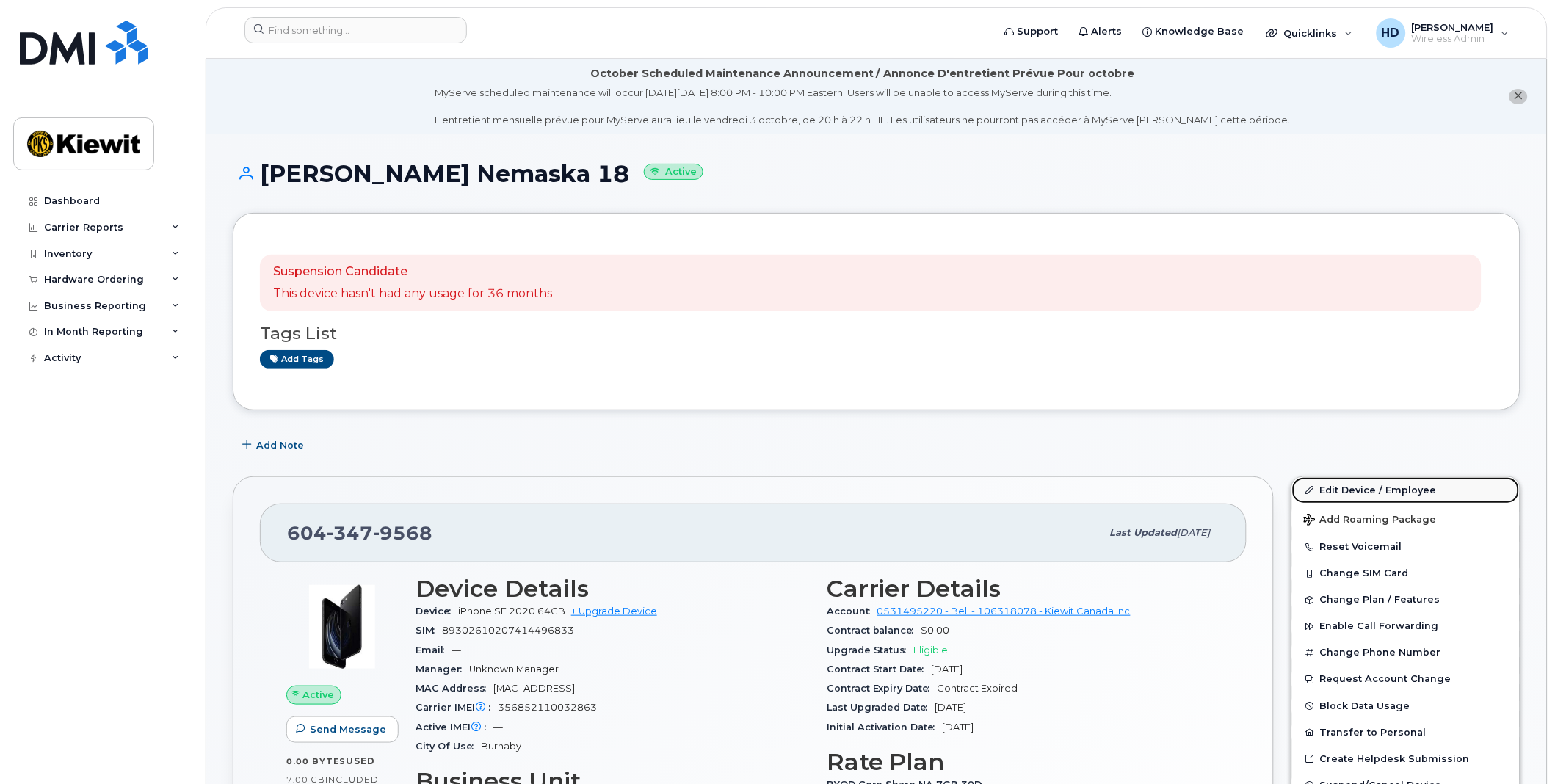
click at [1376, 486] on link "Edit Device / Employee" at bounding box center [1406, 490] width 228 height 26
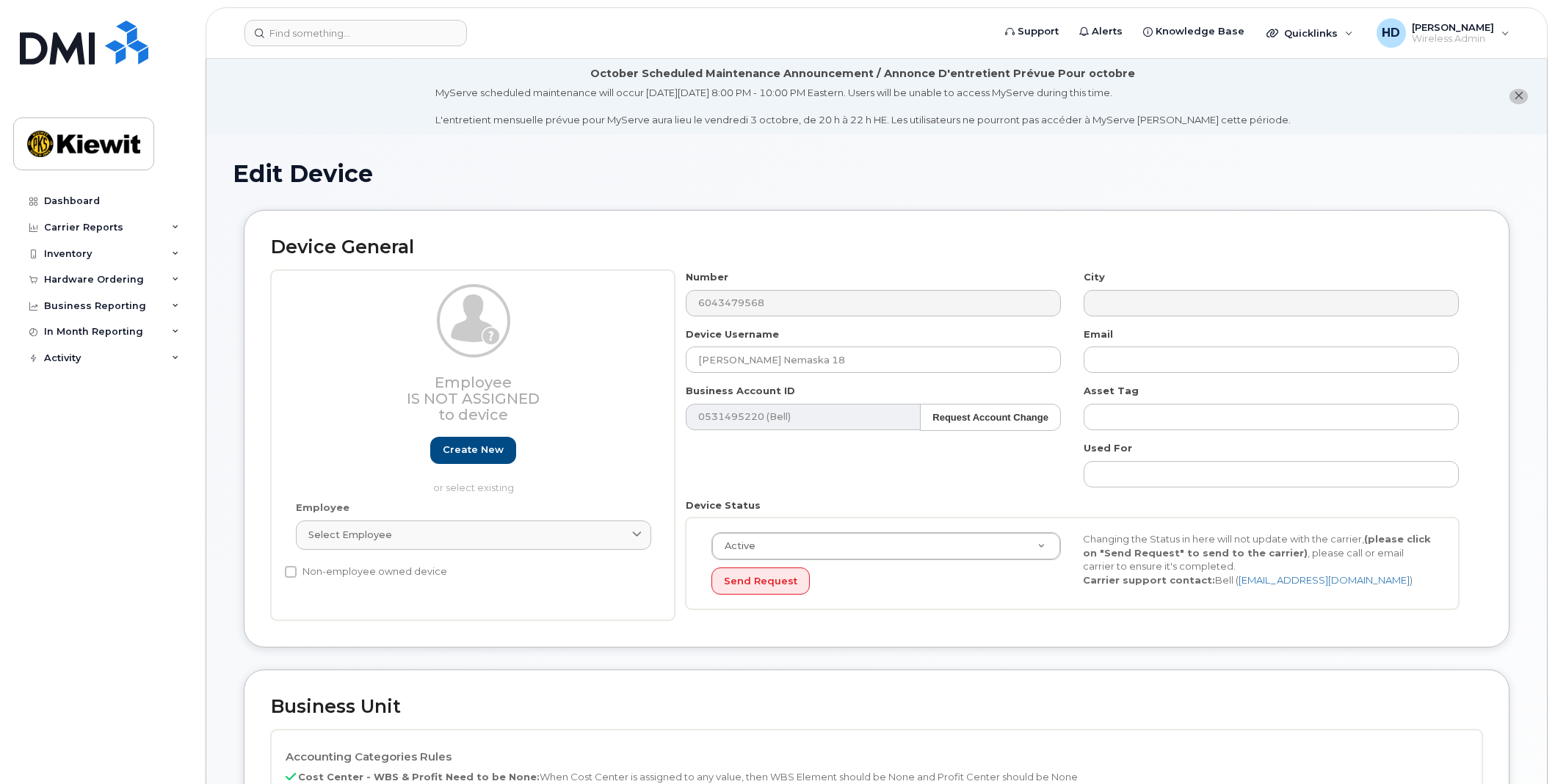
select select "14059"
click at [465, 524] on link "Select employee" at bounding box center [474, 535] width 356 height 29
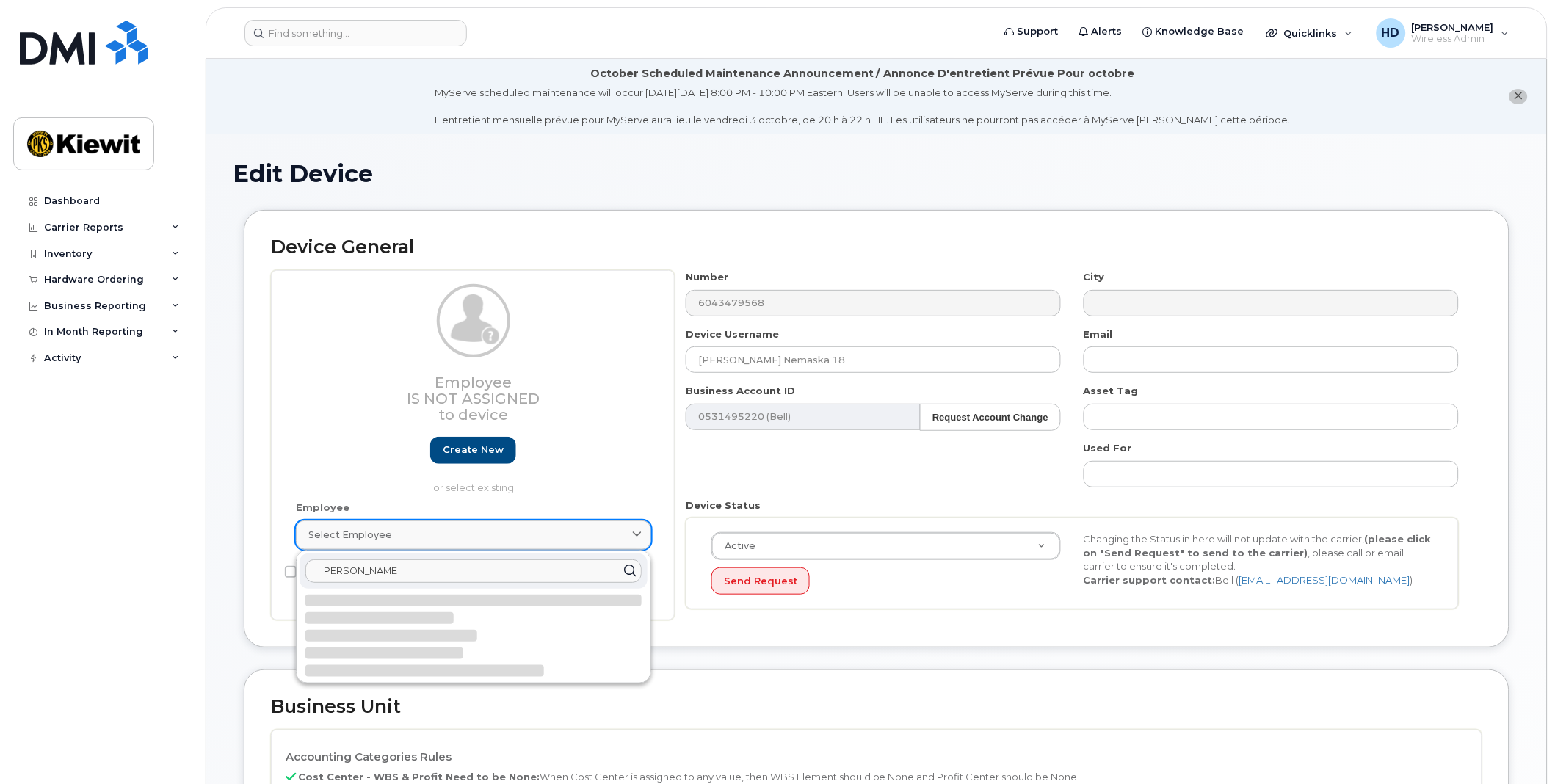
type input "jamie may"
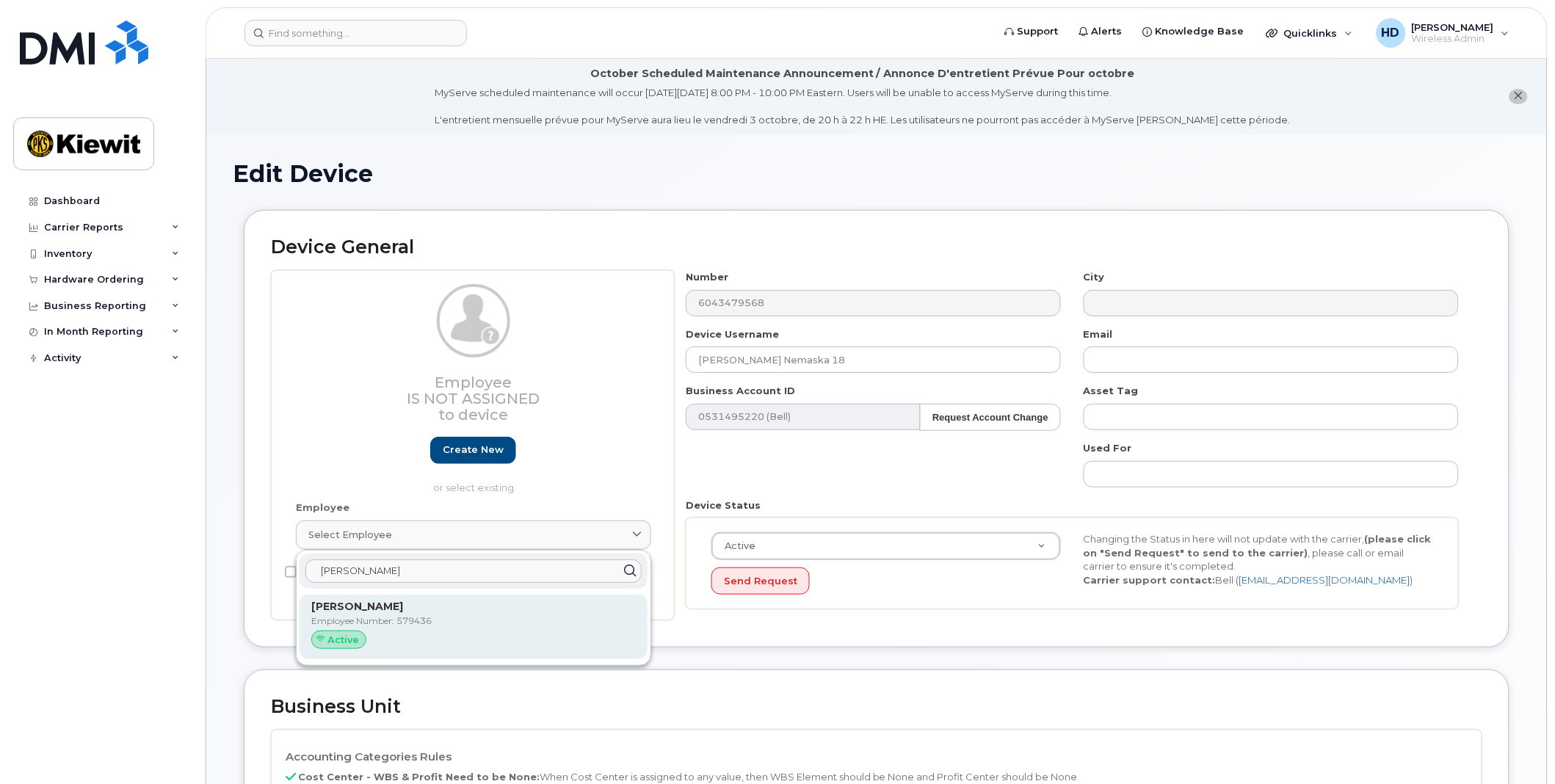
click at [412, 608] on p "Jamie May" at bounding box center [474, 606] width 324 height 16
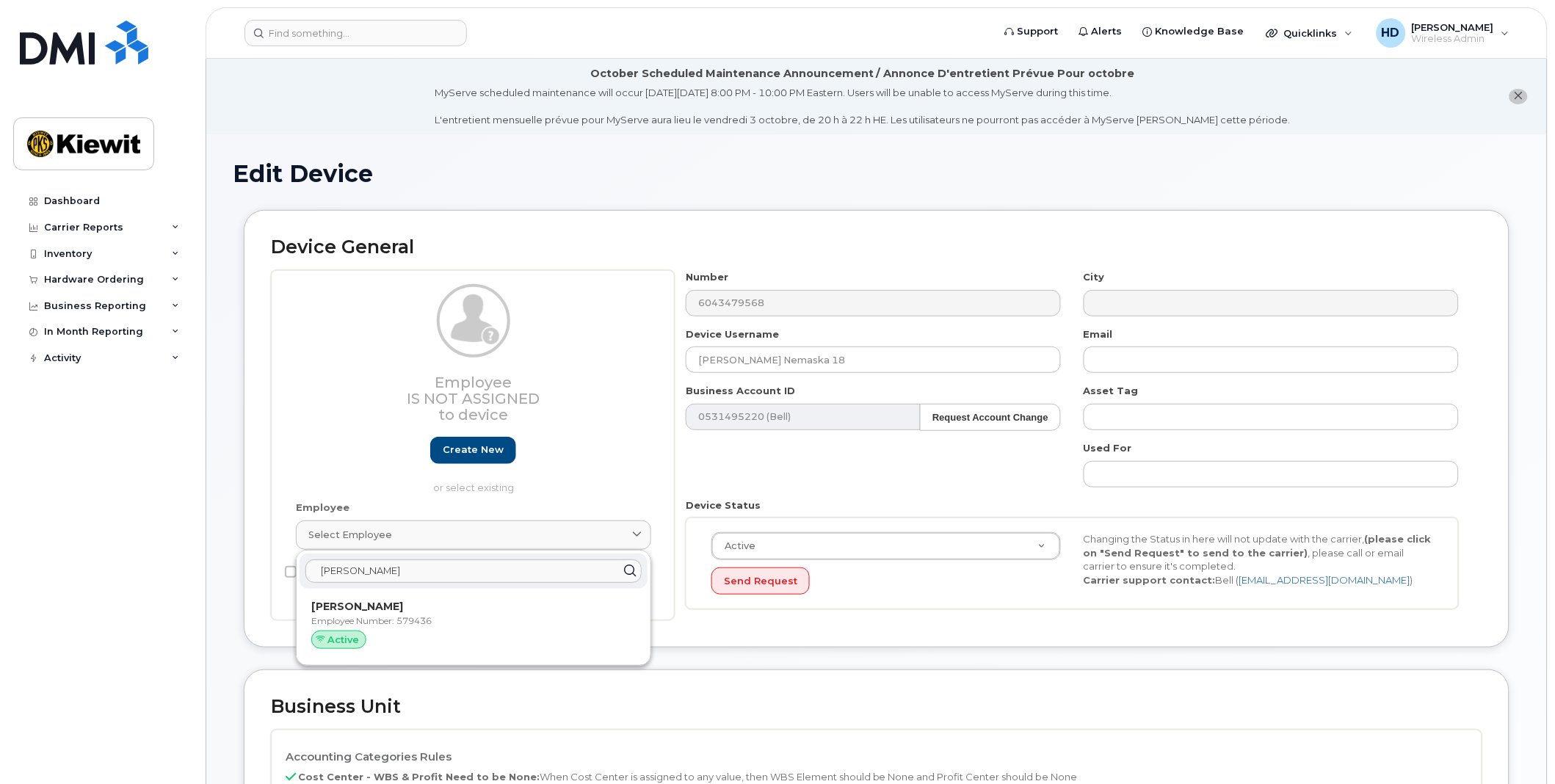
type input "579436"
type input "Jamie May"
type input "jamie.may@ganotec.com"
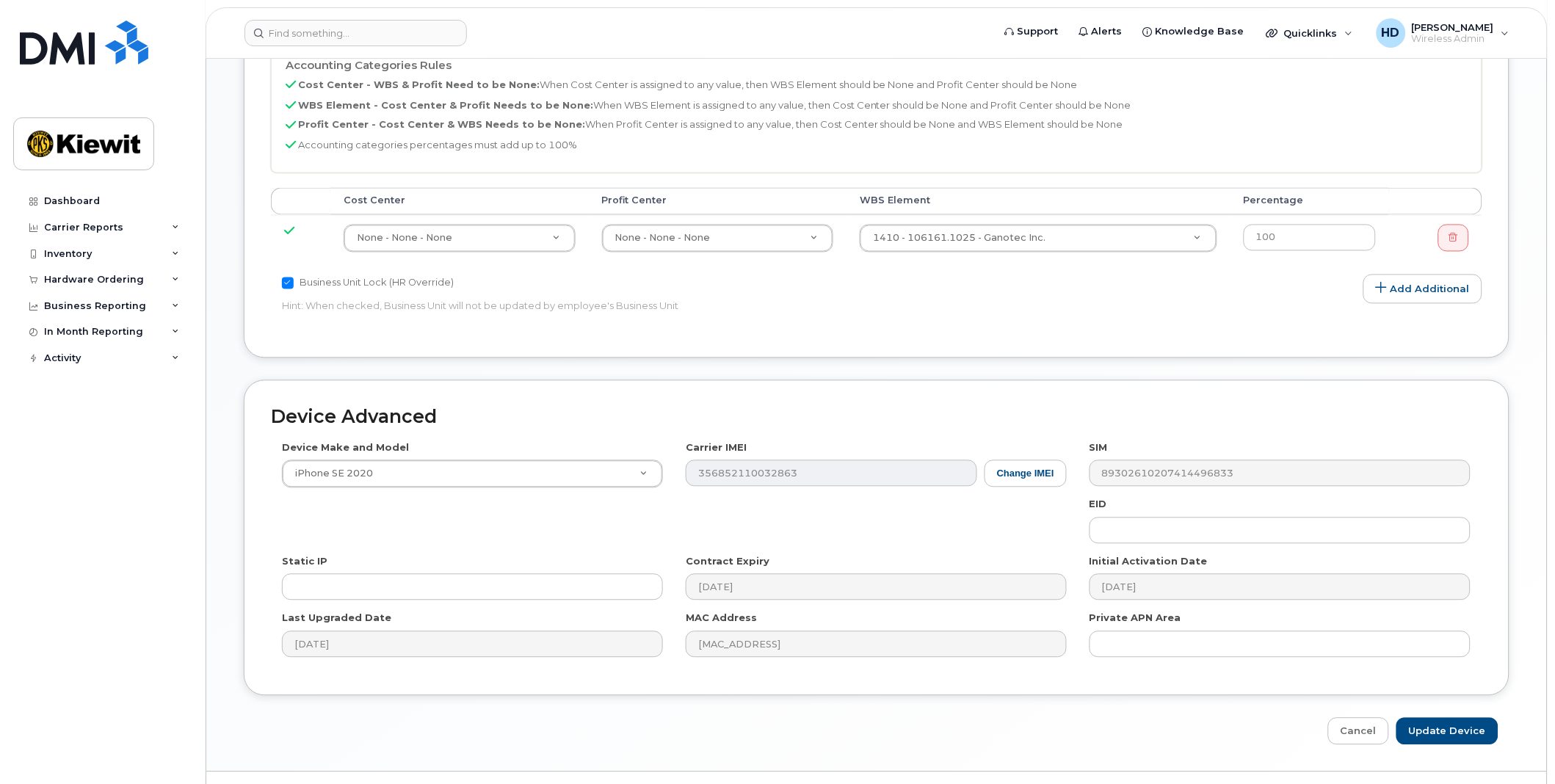
scroll to position [788, 0]
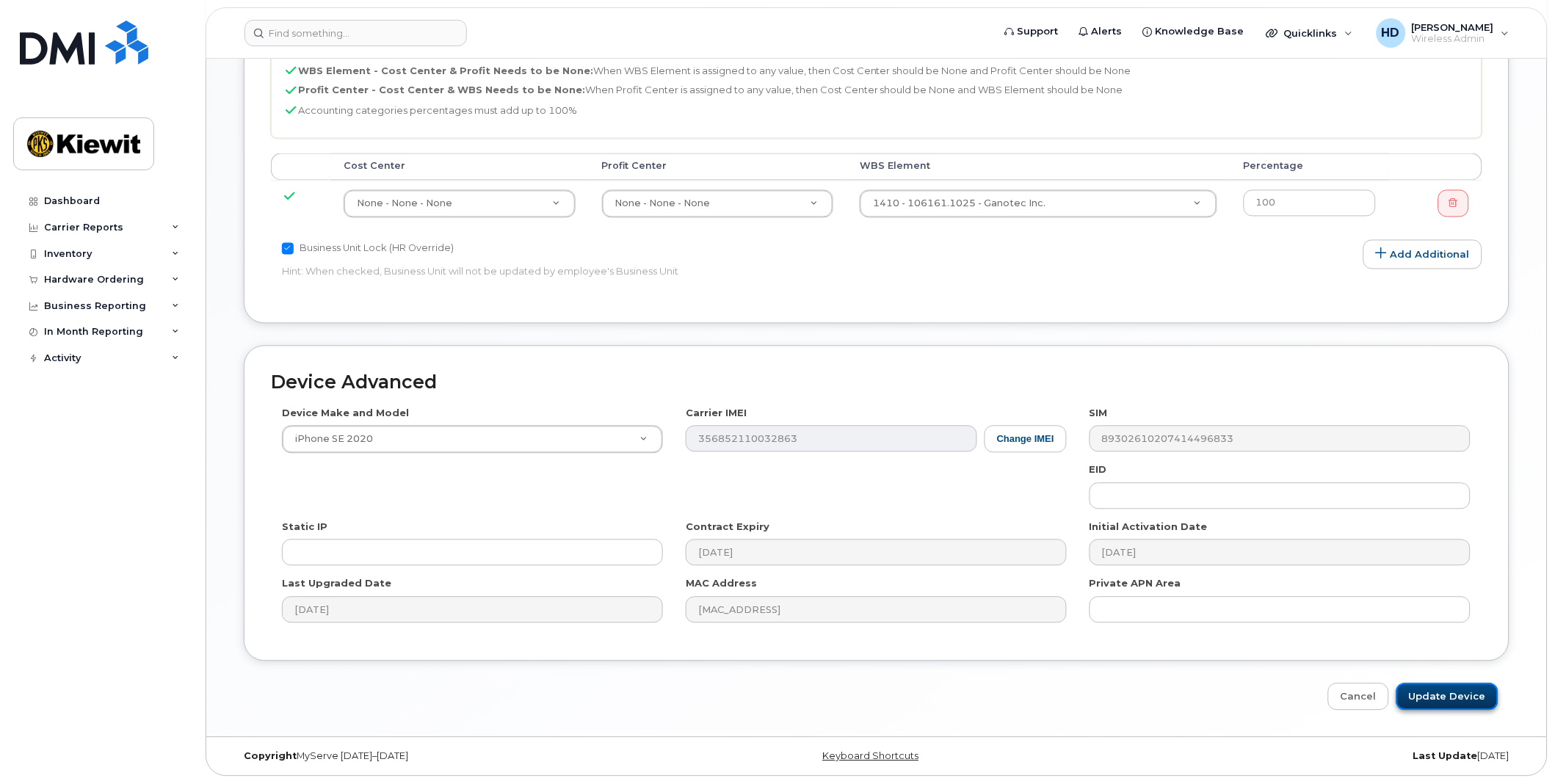
click at [1468, 700] on input "Update Device" at bounding box center [1447, 696] width 102 height 27
type input "Saving..."
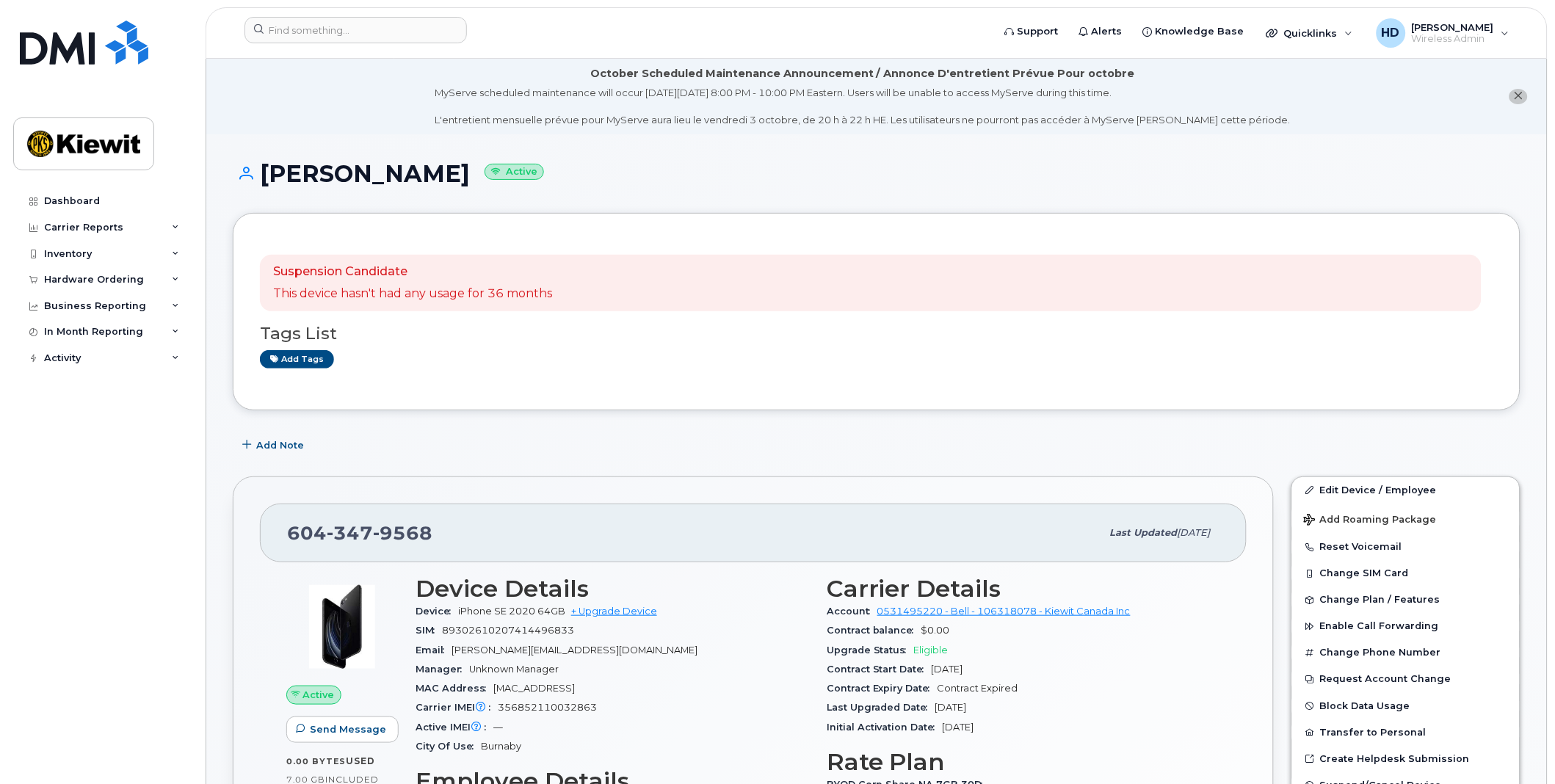
drag, startPoint x: 1545, startPoint y: 116, endPoint x: 1558, endPoint y: 126, distance: 16.4
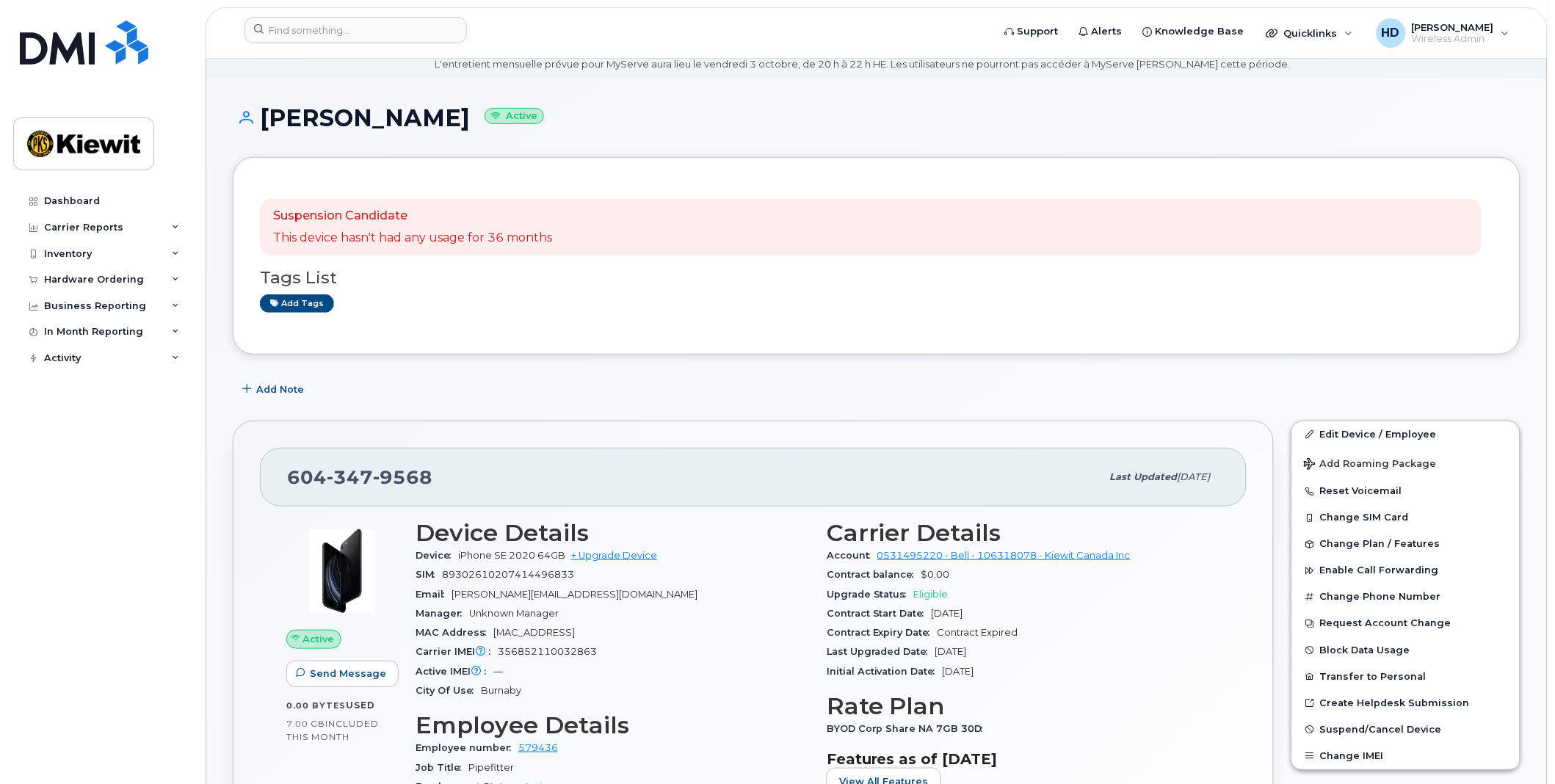
scroll to position [1452, 0]
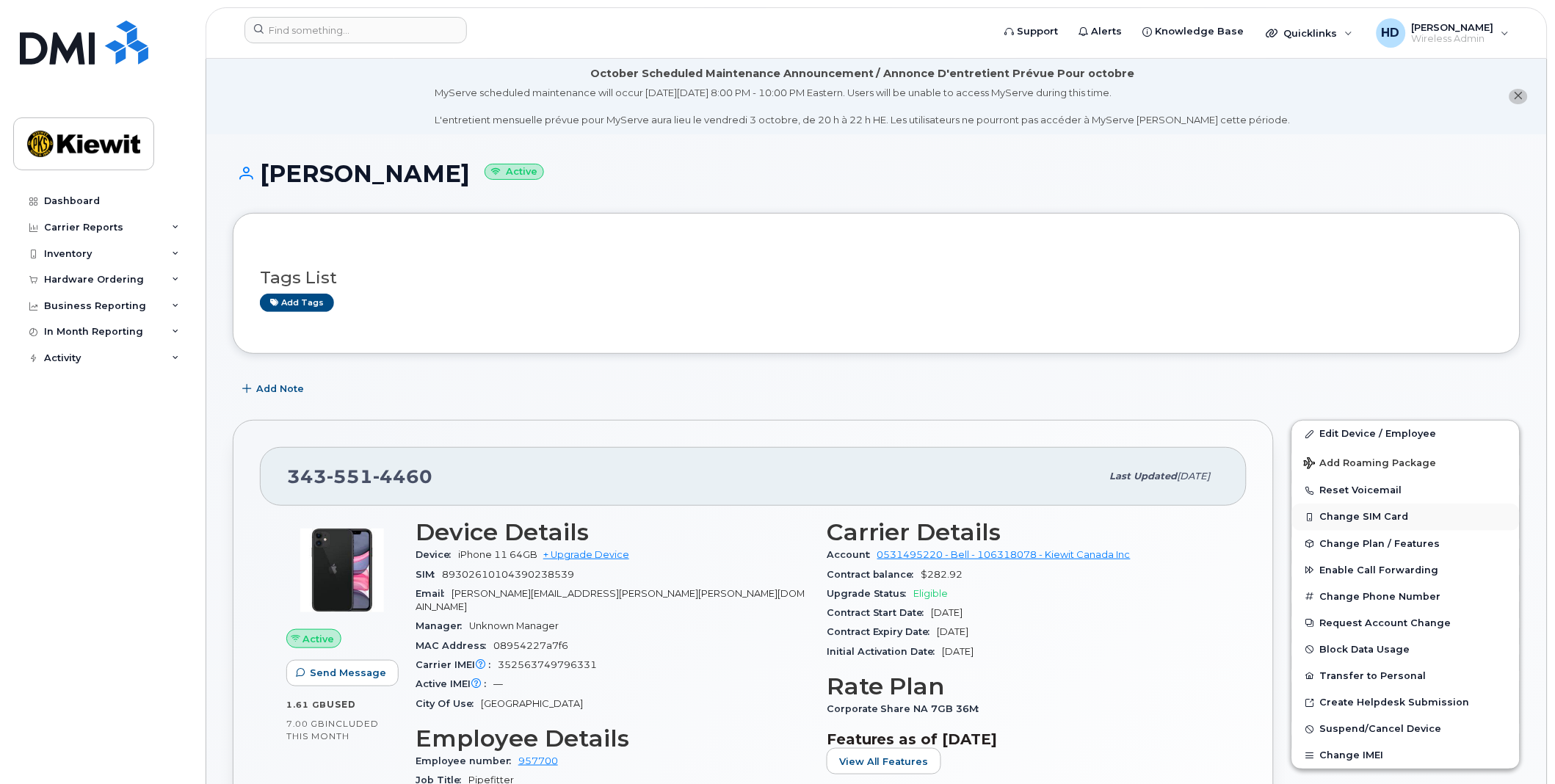
click at [1390, 512] on button "Change SIM Card" at bounding box center [1406, 517] width 228 height 26
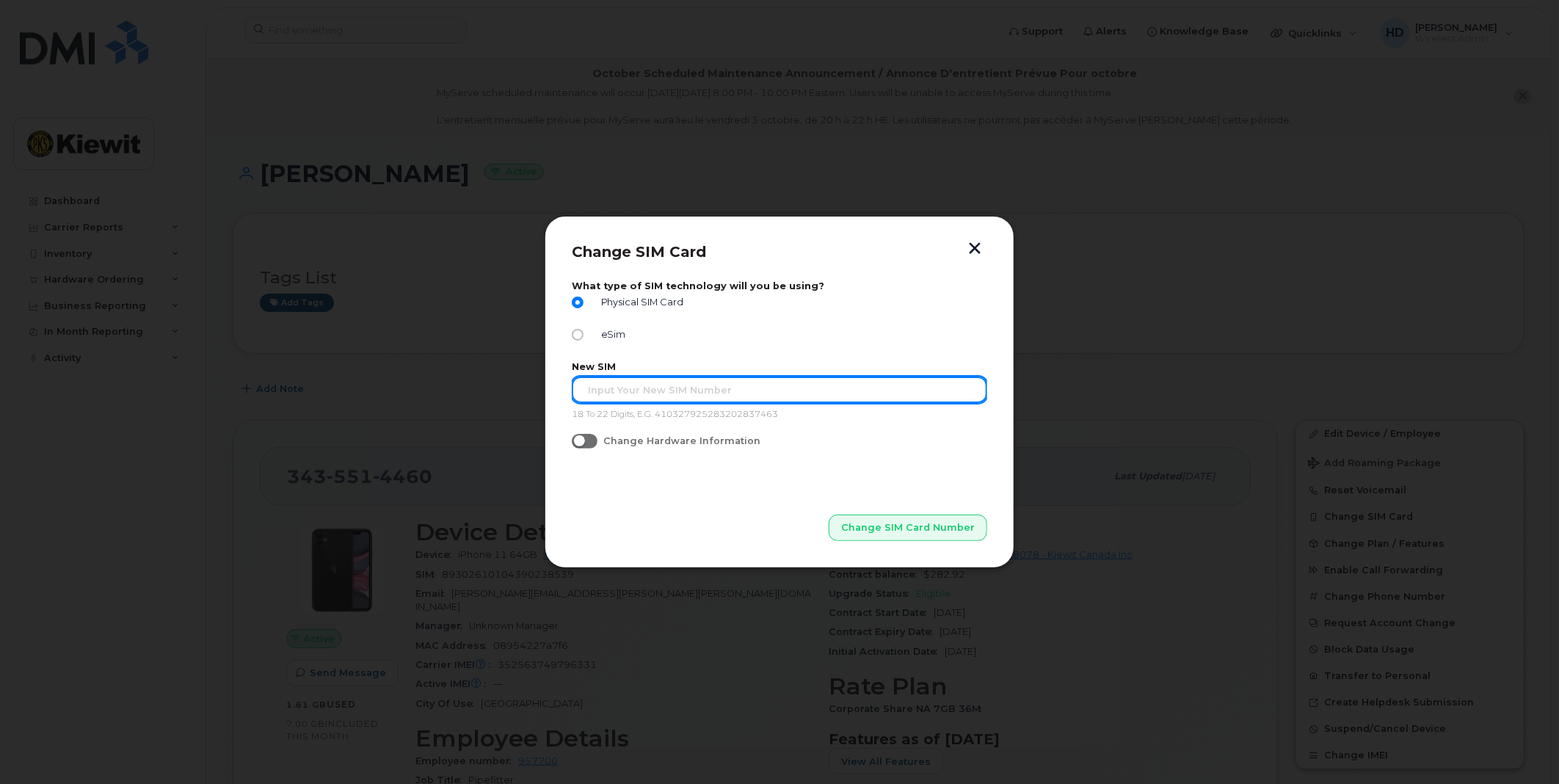
click at [596, 382] on input "text" at bounding box center [779, 390] width 415 height 26
type input "89302610207414496882"
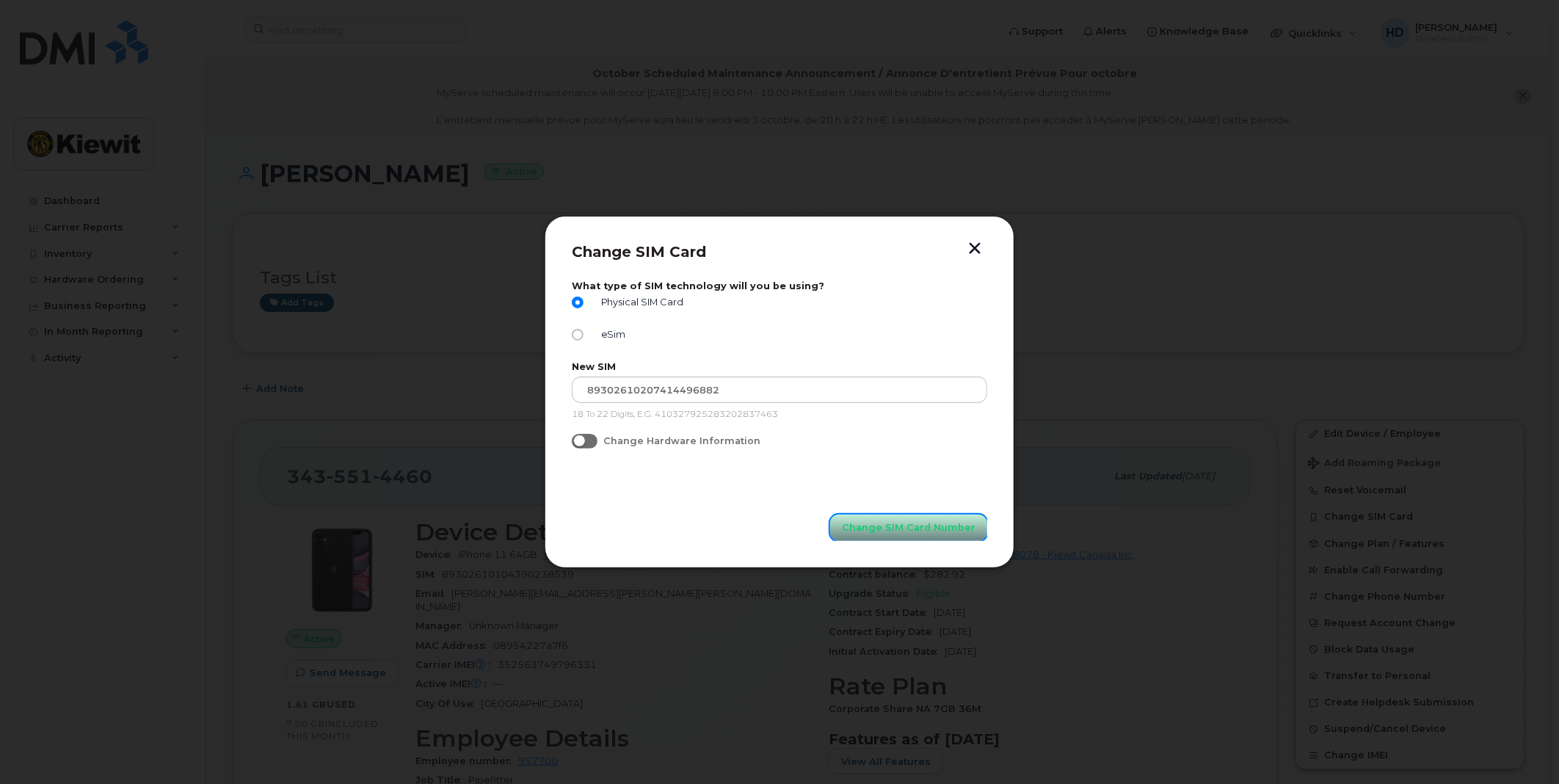
click at [897, 532] on span "Change SIM Card Number" at bounding box center [909, 527] width 134 height 14
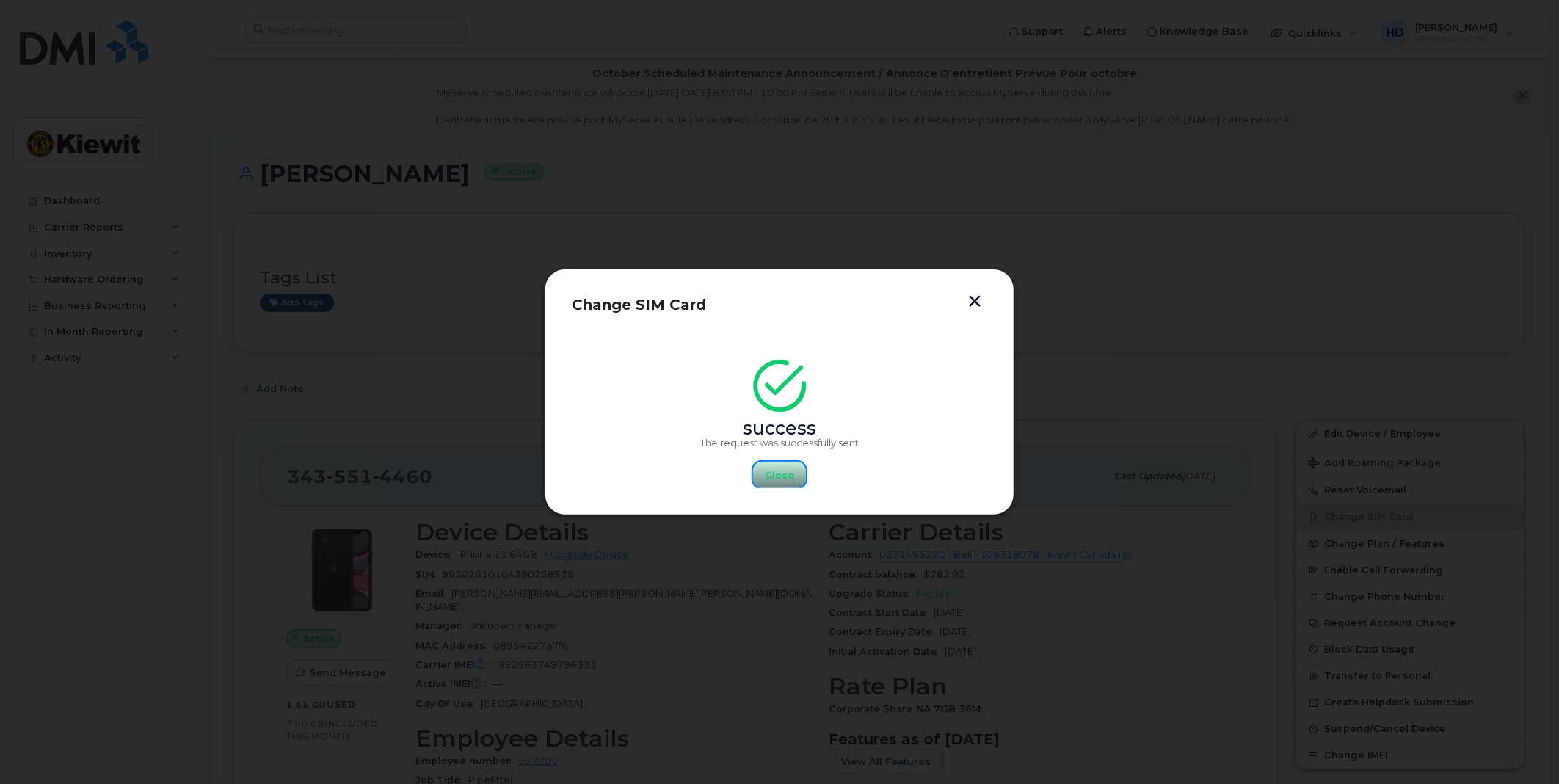
click at [784, 475] on span "Close" at bounding box center [780, 475] width 29 height 14
